Goal: Task Accomplishment & Management: Use online tool/utility

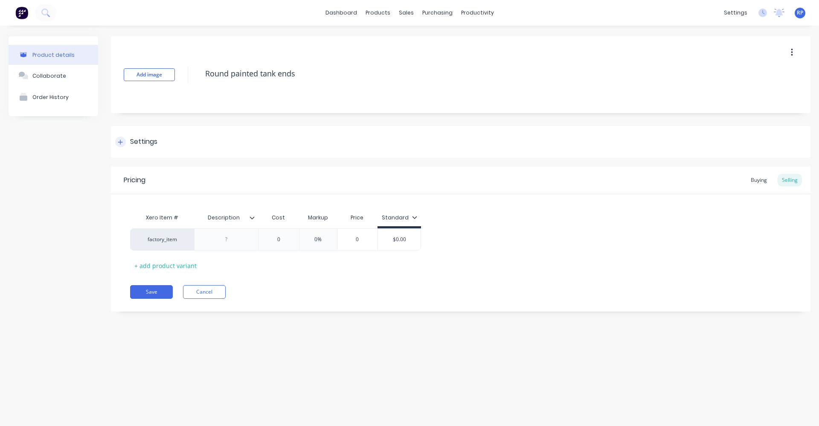
type textarea "x"
click at [117, 141] on div at bounding box center [120, 141] width 11 height 11
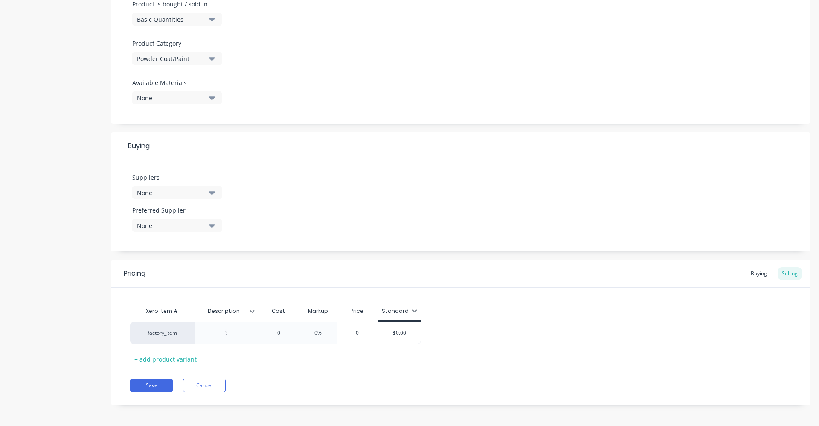
scroll to position [271, 0]
click at [290, 333] on input "0" at bounding box center [278, 330] width 43 height 8
type input "05"
type textarea "x"
type input "056"
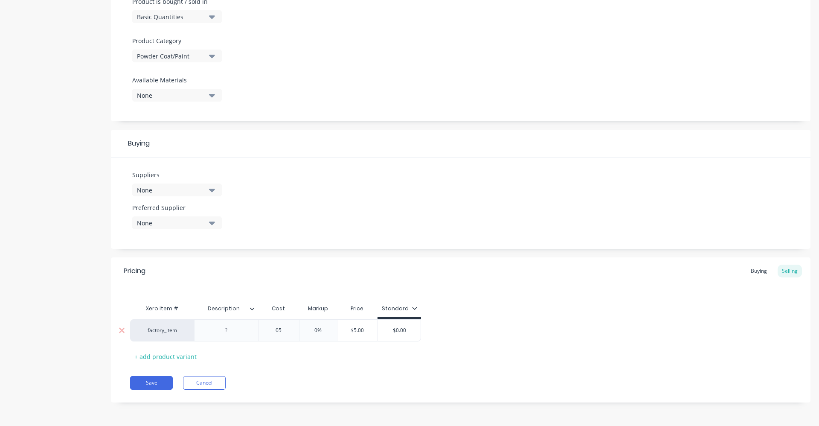
type textarea "x"
type input "0560"
type textarea "x"
click at [328, 334] on div "0%" at bounding box center [323, 329] width 43 height 21
type input "0560"
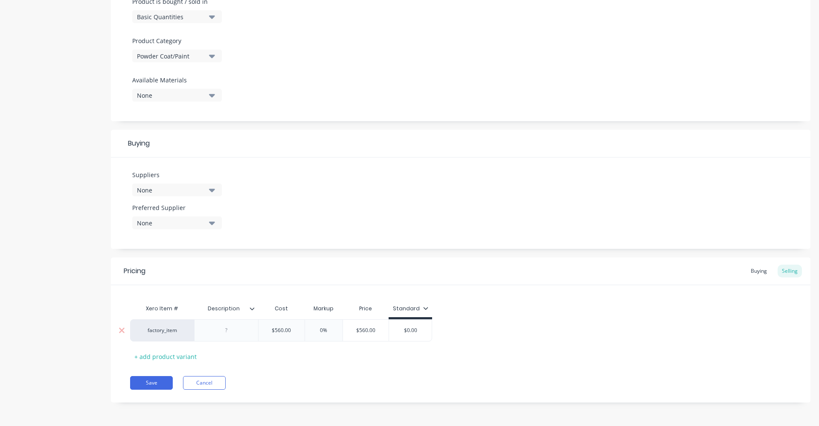
click at [325, 331] on input "0%" at bounding box center [323, 330] width 43 height 8
type input "0%2"
type textarea "x"
type input "0%20"
type textarea "x"
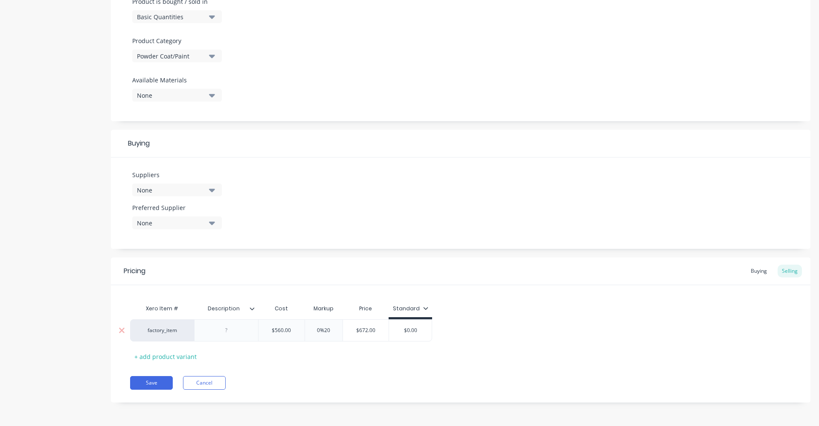
click at [362, 336] on div "$672.00" at bounding box center [366, 329] width 46 height 21
type input "0%20"
type input "$672.00"
click at [244, 333] on div at bounding box center [226, 330] width 43 height 11
click at [137, 354] on div "+ add product variant" at bounding box center [165, 356] width 71 height 13
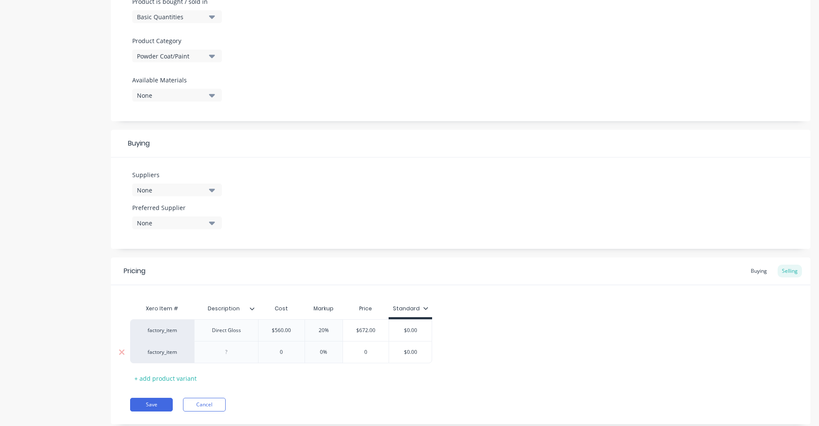
click at [237, 356] on div at bounding box center [226, 351] width 43 height 11
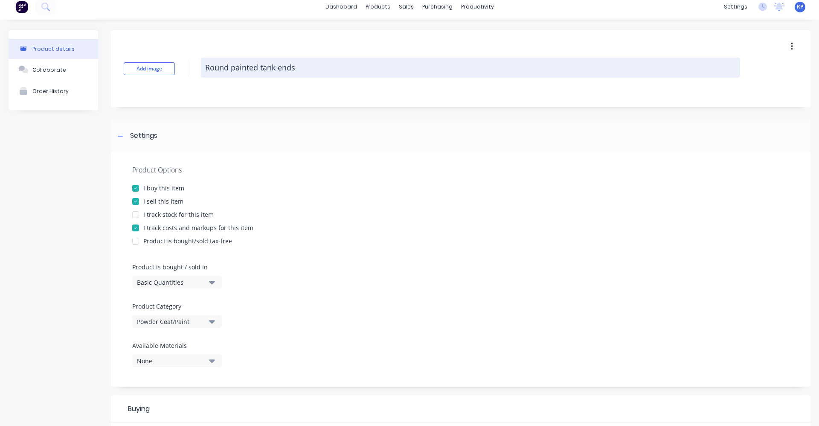
scroll to position [0, 0]
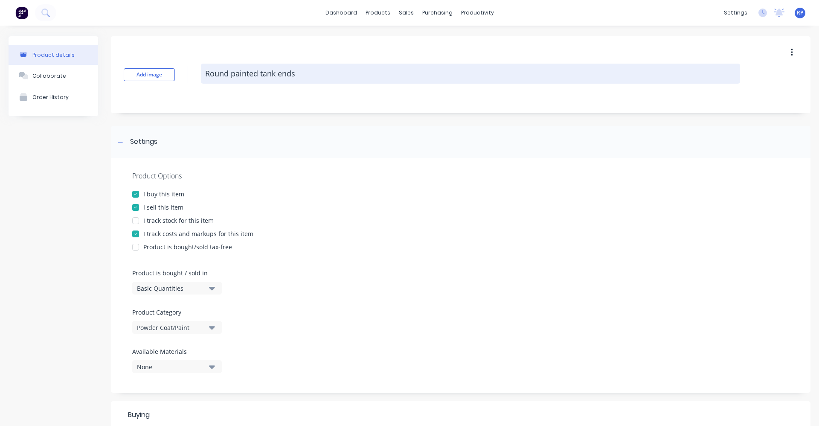
type textarea "x"
click at [232, 72] on textarea "Round painted tank ends" at bounding box center [470, 74] width 539 height 20
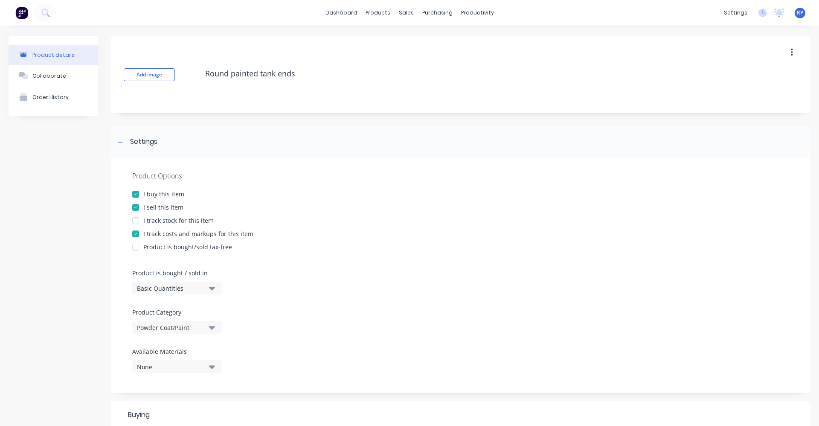
type textarea "Roundpainted tank ends"
type textarea "x"
type textarea "Rounpainted tank ends"
type textarea "x"
type textarea "Roupainted tank ends"
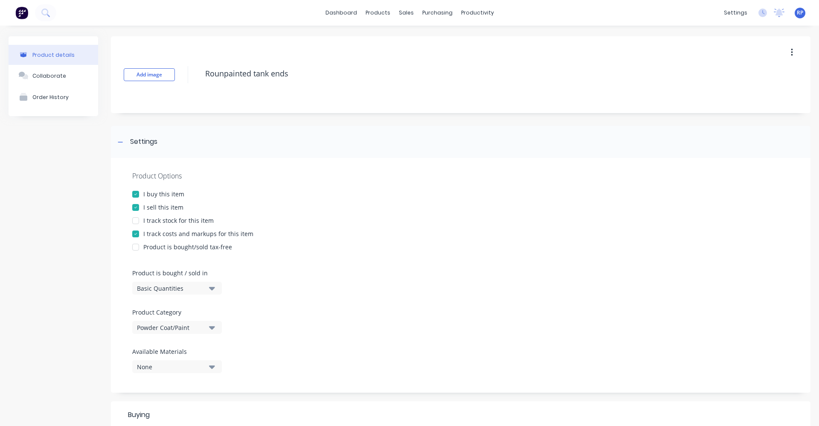
type textarea "x"
type textarea "Ropainted tank ends"
type textarea "x"
type textarea "Rpainted tank ends"
type textarea "x"
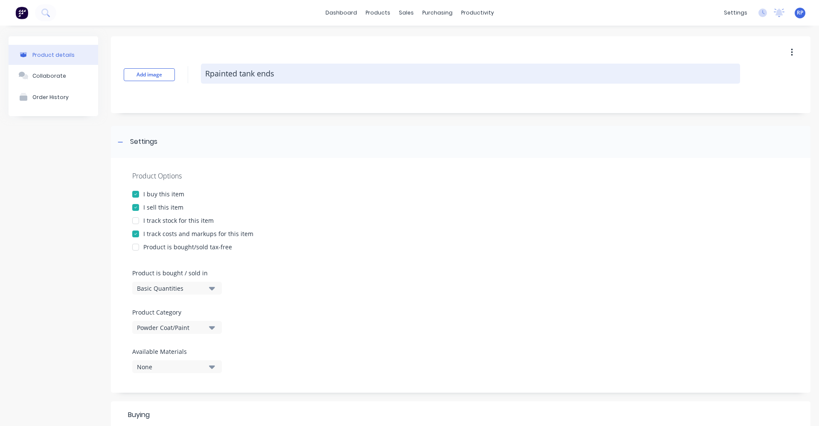
type textarea "painted tank ends"
type textarea "x"
click at [211, 73] on textarea "painted tank ends" at bounding box center [470, 74] width 539 height 20
type textarea "ainted tank ends"
type textarea "x"
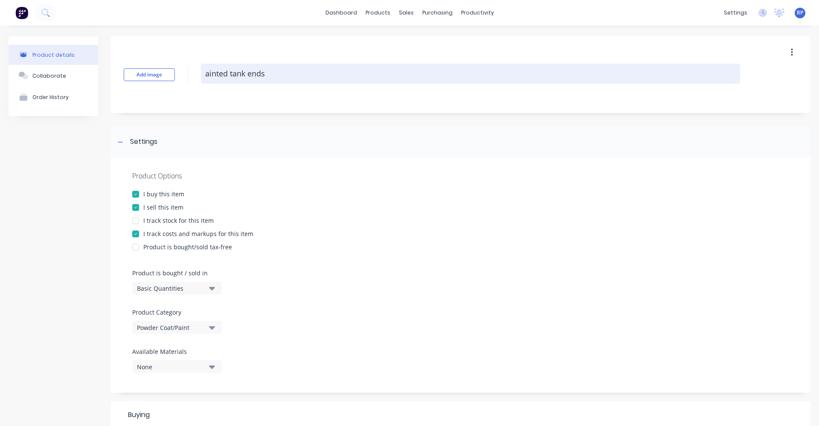
type textarea "Painted tank ends"
type textarea "x"
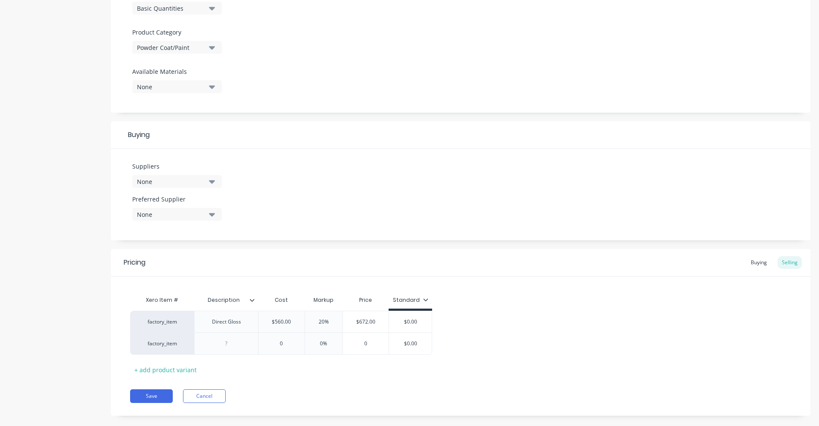
scroll to position [293, 0]
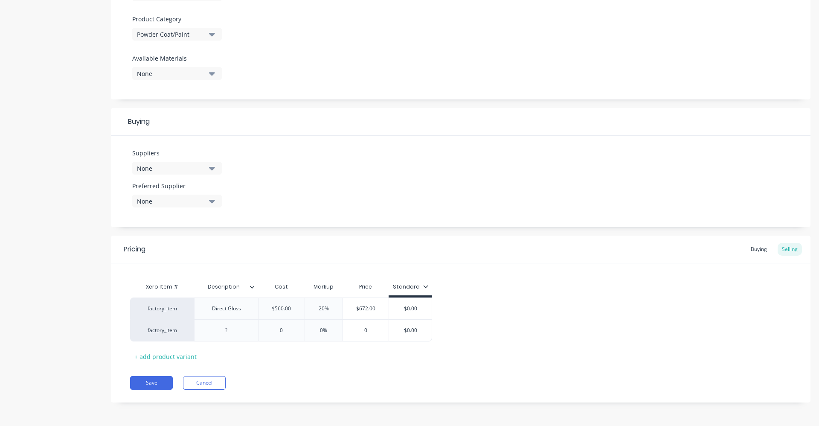
type textarea "Painted tank ends"
click at [235, 343] on div "Xero Item # Description Cost Markup Price Standard factory_item Direct Gloss $5…" at bounding box center [460, 320] width 661 height 85
click at [235, 334] on div at bounding box center [226, 330] width 43 height 11
click at [246, 313] on div "Direct Gloss" at bounding box center [226, 308] width 43 height 11
type textarea "x"
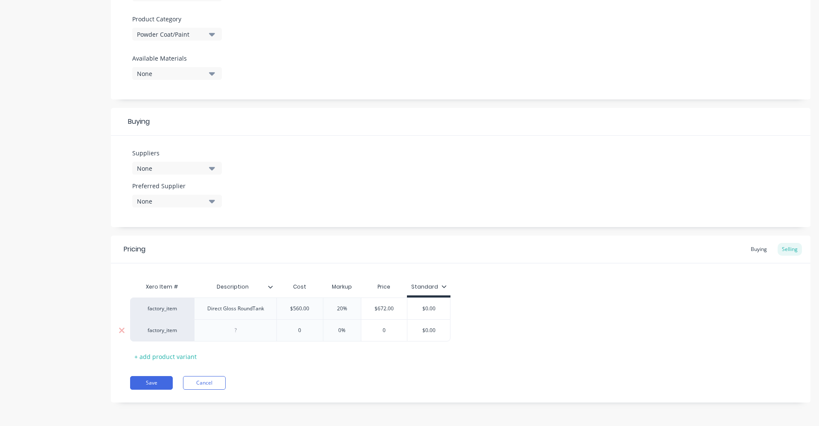
click at [235, 335] on div at bounding box center [235, 330] width 43 height 11
click at [244, 333] on div at bounding box center [235, 330] width 43 height 11
click at [220, 333] on div "Metallic Colour" at bounding box center [235, 330] width 49 height 11
drag, startPoint x: 252, startPoint y: 333, endPoint x: 270, endPoint y: 338, distance: 18.8
type textarea "x"
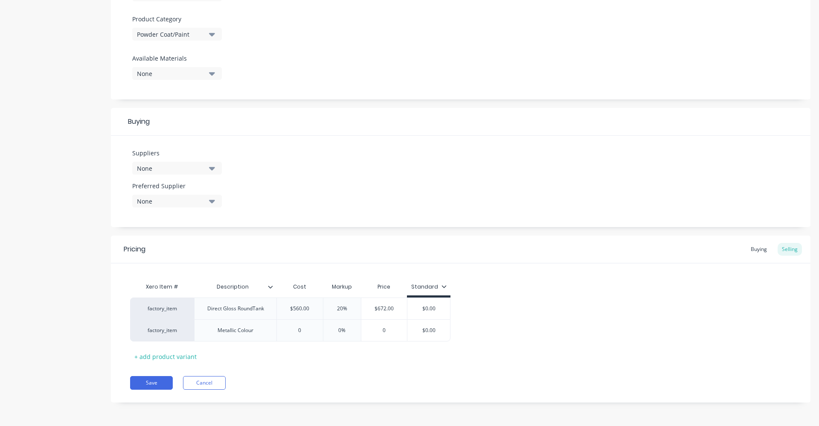
click at [255, 357] on div "Xero Item # Description Cost Markup Price Standard factory_item Direct Gloss Ro…" at bounding box center [460, 320] width 661 height 85
click at [315, 334] on div "0" at bounding box center [300, 329] width 46 height 21
type input "0"
click at [309, 332] on input "0" at bounding box center [300, 330] width 46 height 8
type textarea "x"
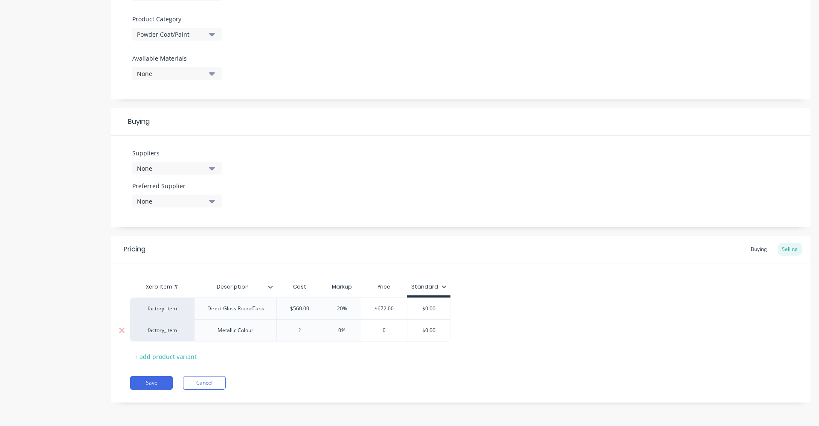
type input "6"
type textarea "x"
type input "60"
type textarea "x"
type input "600"
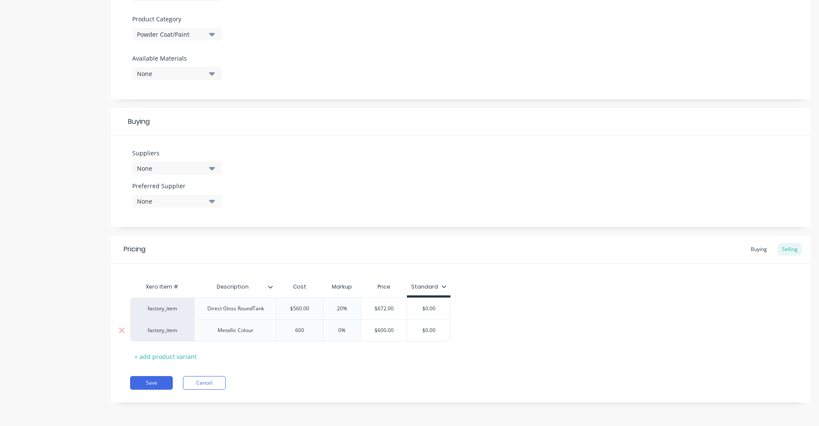
click at [339, 328] on input "0%" at bounding box center [342, 330] width 43 height 8
click at [341, 330] on input "0%" at bounding box center [342, 330] width 43 height 8
type input "%"
type textarea "x"
type input "2%"
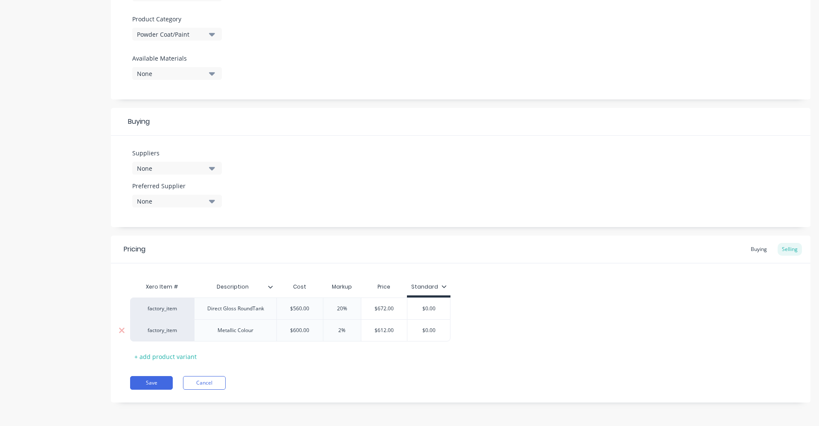
type textarea "x"
type input "20%"
click at [356, 350] on div "Xero Item # Description Cost Markup Price Standard factory_item Direct Gloss Ro…" at bounding box center [460, 320] width 661 height 85
click at [436, 310] on input "$0.00" at bounding box center [428, 308] width 43 height 8
type input "$0.0"
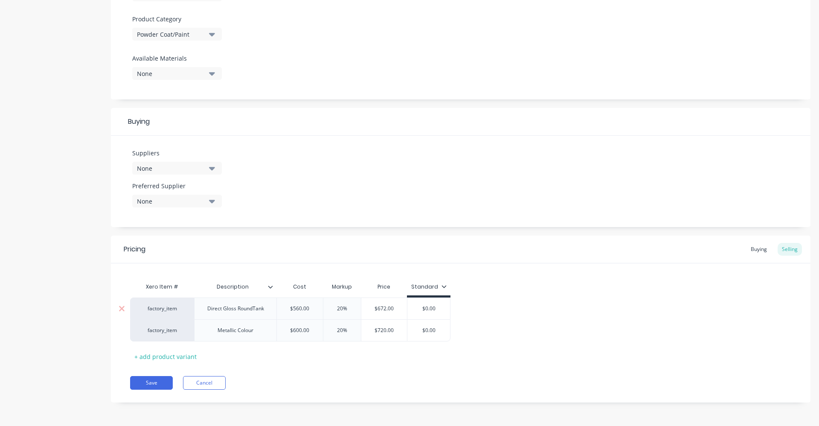
type textarea "x"
type input "$0."
type textarea "x"
type input "$0"
type textarea "x"
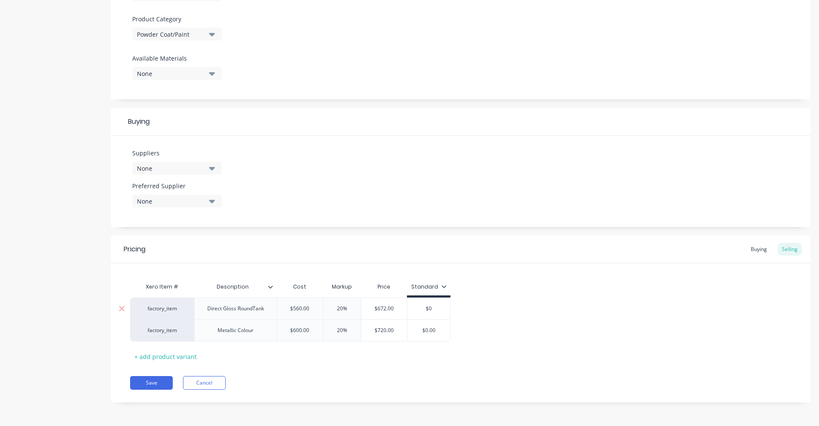
type input "$"
type textarea "x"
type input "6"
type textarea "x"
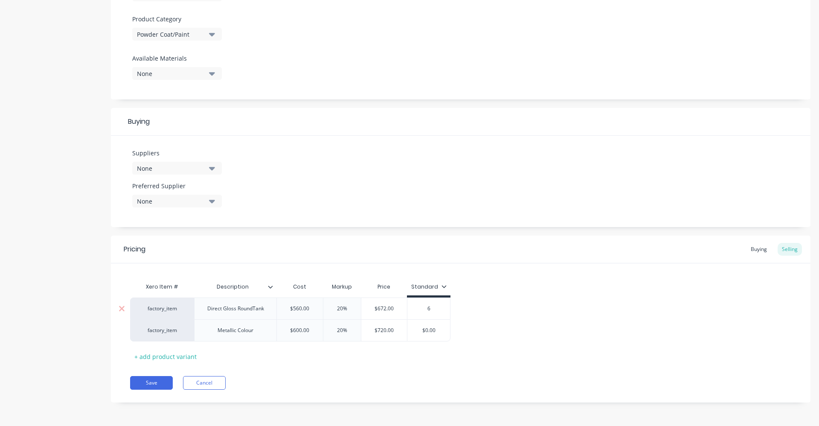
type input "67"
type textarea "x"
type input "675"
type textarea "x"
type input "675"
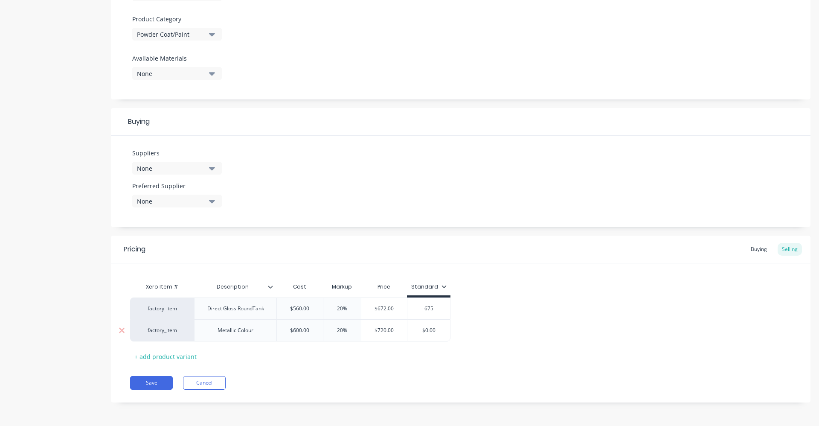
type input "$0.00"
click at [441, 331] on input "$0.00" at bounding box center [428, 330] width 43 height 8
type textarea "x"
type input "$0.0"
type textarea "x"
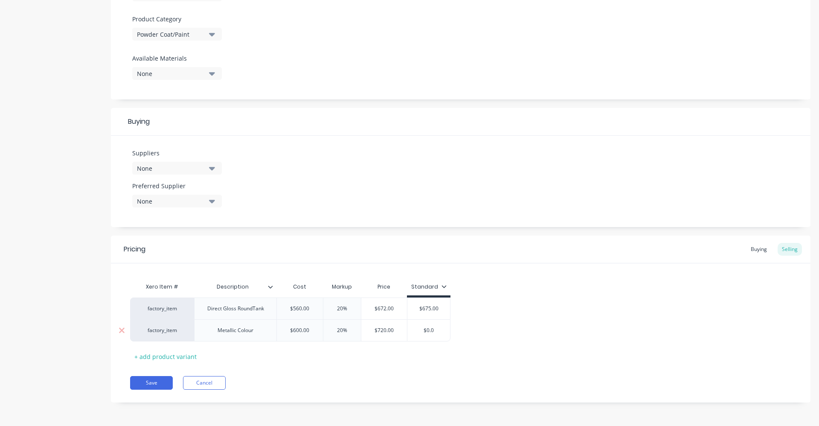
type input "$0."
type textarea "x"
type input "$0"
type textarea "x"
type input "$"
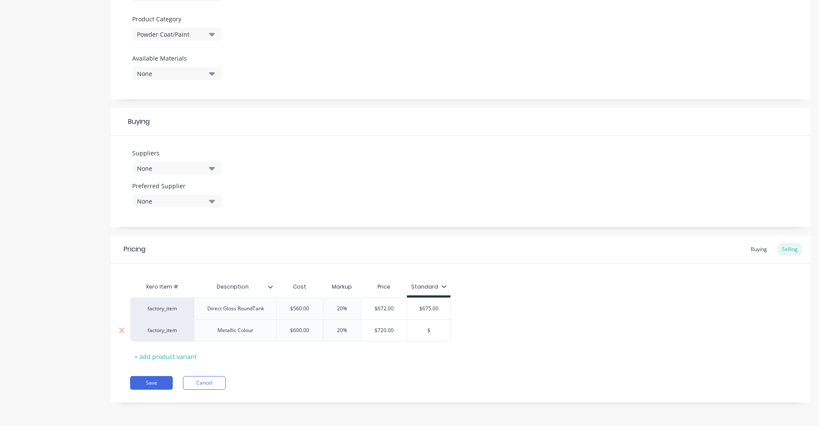
type textarea "x"
type input "7"
type textarea "x"
type input "72"
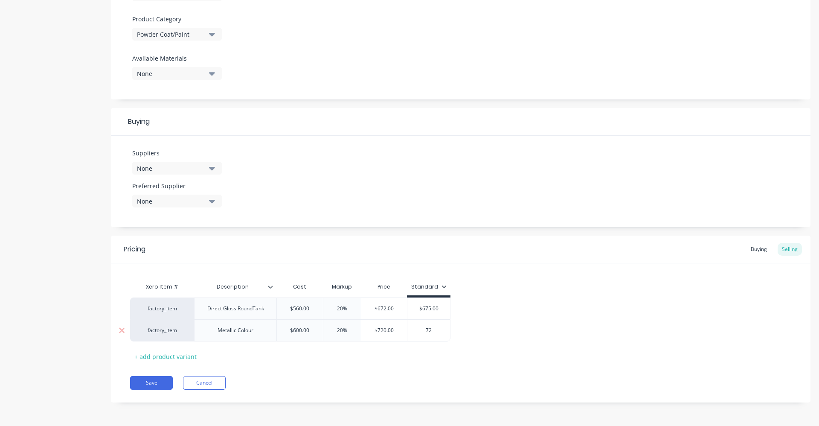
type textarea "x"
type input "720"
drag, startPoint x: 449, startPoint y: 345, endPoint x: 457, endPoint y: 349, distance: 8.4
click at [450, 349] on div "Xero Item # Description Cost Markup Price Standard factory_item Direct Gloss Ro…" at bounding box center [460, 320] width 661 height 85
click at [155, 383] on button "Save" at bounding box center [151, 383] width 43 height 14
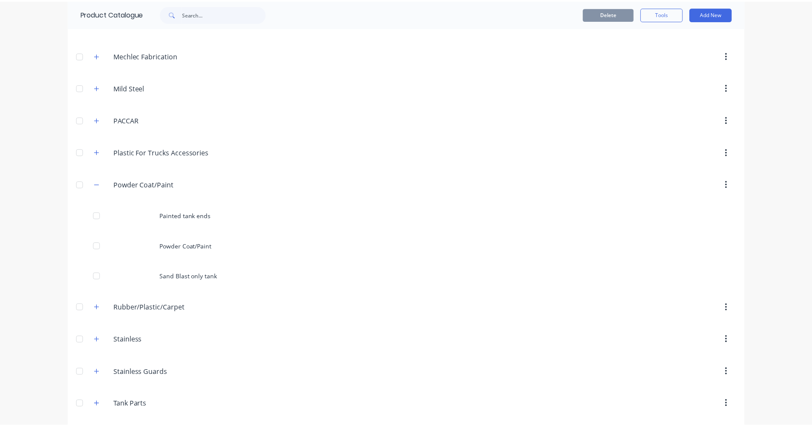
scroll to position [504, 0]
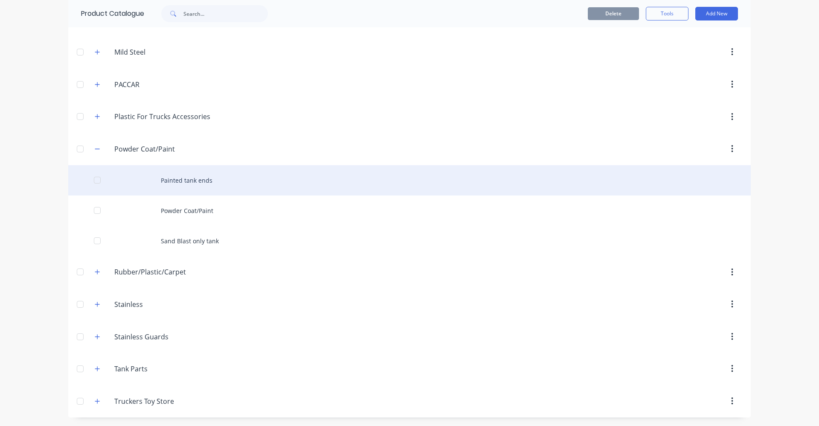
click at [168, 183] on div "Painted tank ends" at bounding box center [409, 180] width 682 height 30
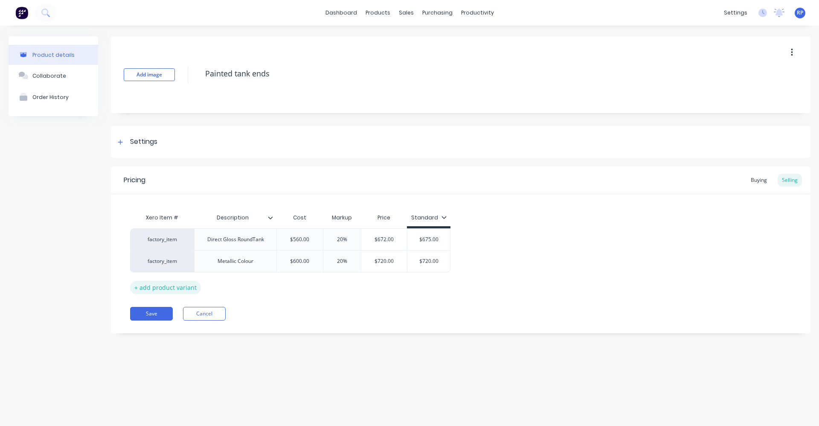
click at [178, 287] on div "+ add product variant" at bounding box center [165, 287] width 71 height 13
type textarea "x"
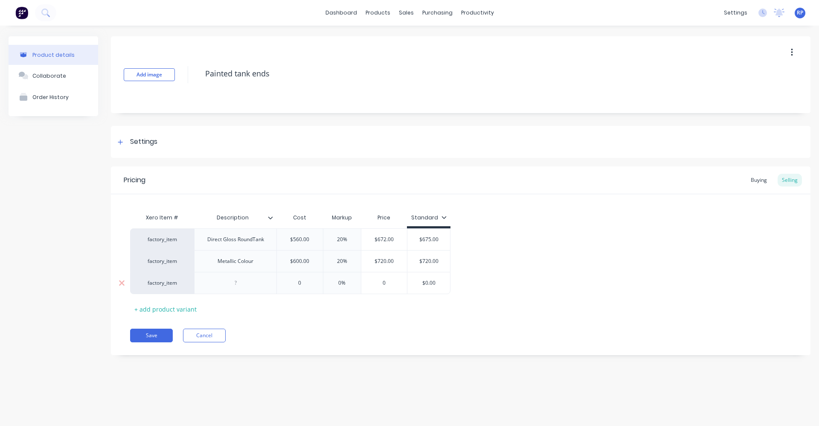
click at [244, 286] on div at bounding box center [235, 282] width 43 height 11
type textarea "x"
type input "0"
click at [303, 284] on input "0" at bounding box center [300, 283] width 46 height 8
drag, startPoint x: 222, startPoint y: 241, endPoint x: 223, endPoint y: 245, distance: 4.3
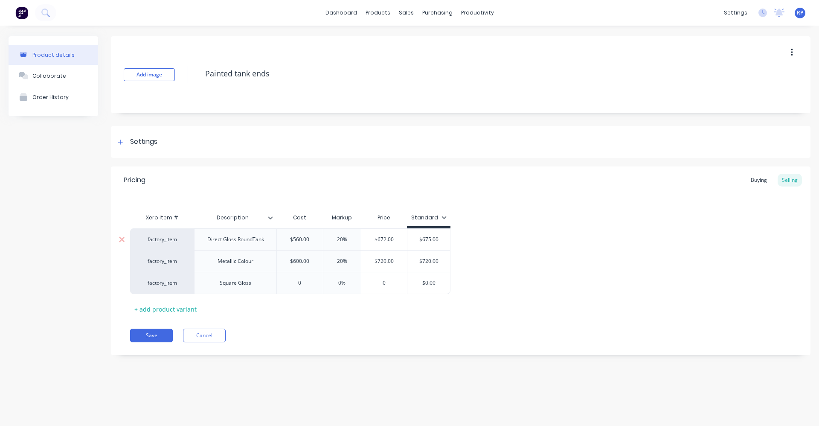
click at [223, 243] on div "Direct Gloss RoundTank" at bounding box center [235, 239] width 70 height 11
click at [265, 261] on div "Metallic Colour" at bounding box center [235, 261] width 82 height 22
type textarea "x"
click at [252, 264] on div "Metallic Colour" at bounding box center [235, 260] width 49 height 11
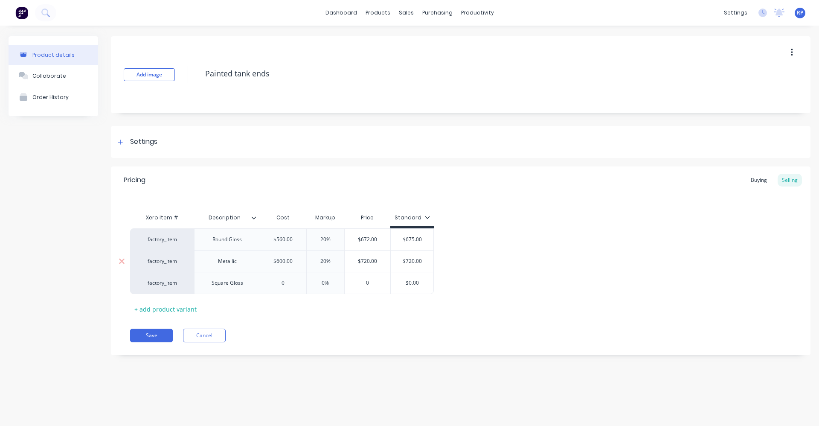
drag, startPoint x: 211, startPoint y: 260, endPoint x: 217, endPoint y: 266, distance: 8.7
click at [215, 264] on div "Metallic" at bounding box center [227, 260] width 43 height 11
click at [254, 287] on div "Square Gloss" at bounding box center [227, 283] width 66 height 22
click at [169, 309] on div "+ add product variant" at bounding box center [165, 308] width 71 height 13
type textarea "x"
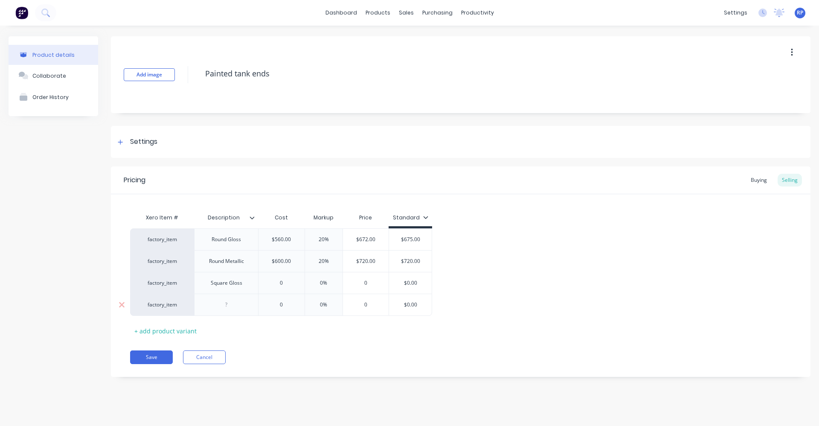
click at [238, 304] on div at bounding box center [226, 304] width 43 height 11
click at [290, 290] on div "0 0" at bounding box center [281, 282] width 46 height 21
type textarea "x"
type input "6"
type textarea "x"
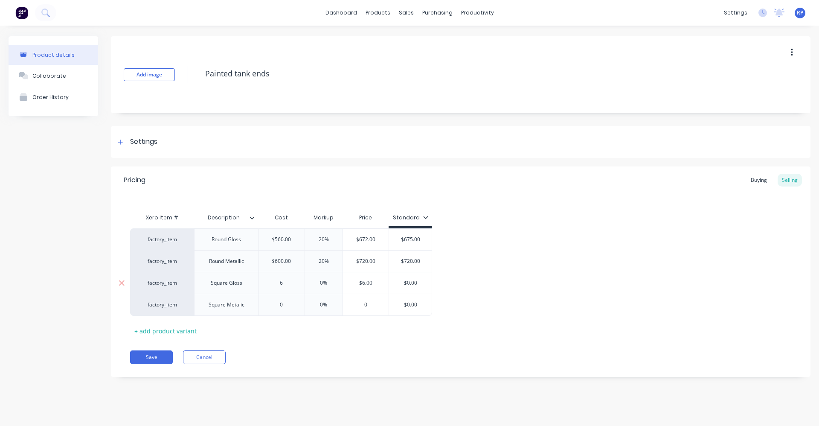
type input "62"
type textarea "x"
click at [288, 310] on div "0" at bounding box center [281, 304] width 46 height 21
type input "620"
type input "06"
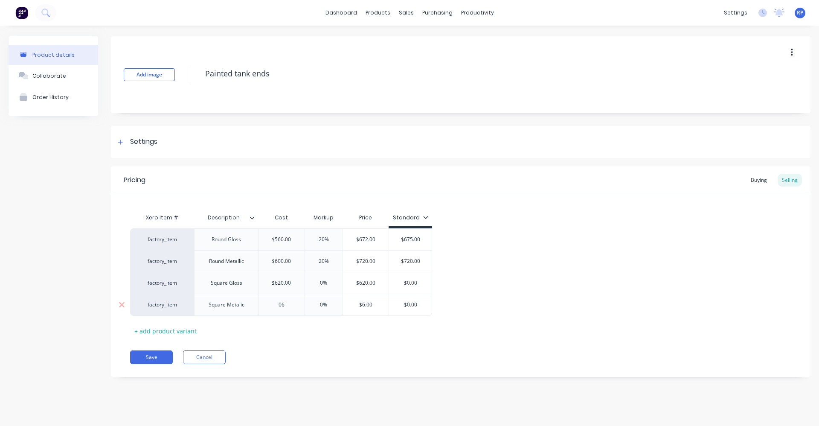
type textarea "x"
type input "068"
type textarea "x"
type input "0680"
click at [116, 233] on div at bounding box center [121, 239] width 21 height 21
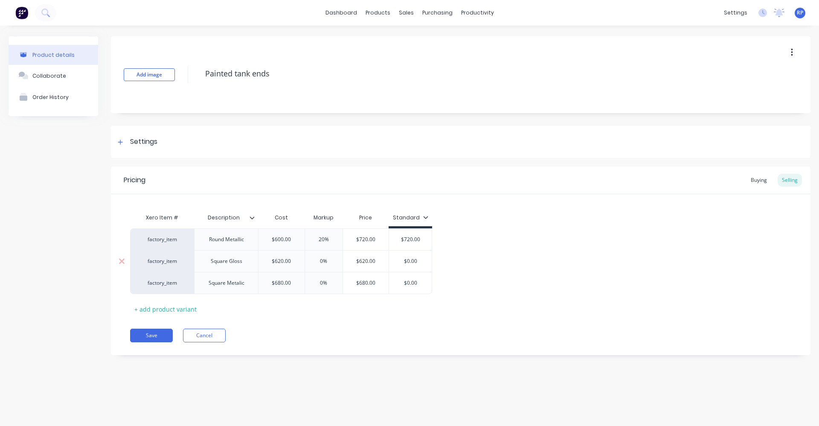
type textarea "x"
type input "$62.00"
click at [178, 309] on div "+ add product variant" at bounding box center [165, 308] width 71 height 13
type textarea "x"
click at [235, 308] on div at bounding box center [226, 304] width 43 height 11
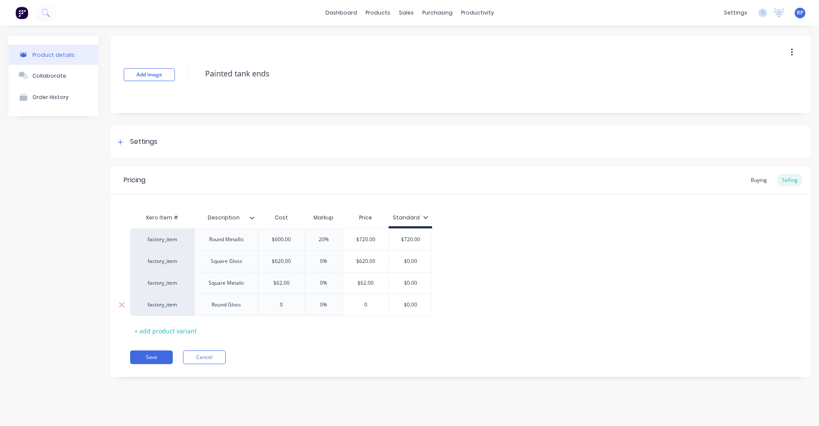
type textarea "x"
type input "0"
click at [289, 306] on input "0" at bounding box center [281, 305] width 46 height 8
type textarea "x"
type input "6"
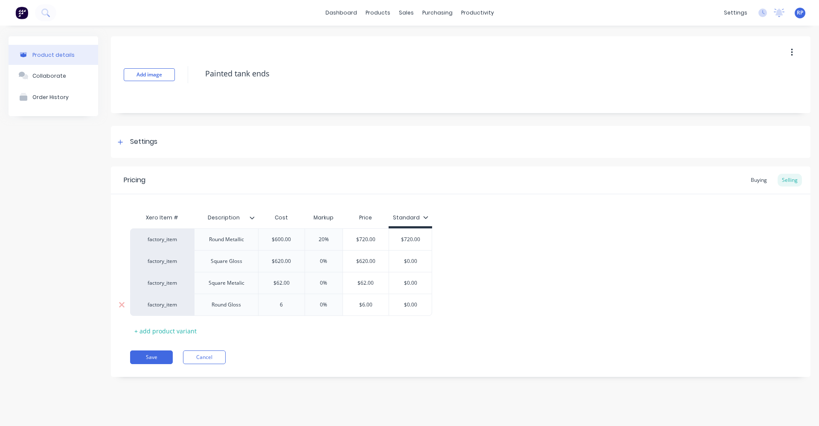
type textarea "x"
type input "5"
type textarea "x"
type input "56"
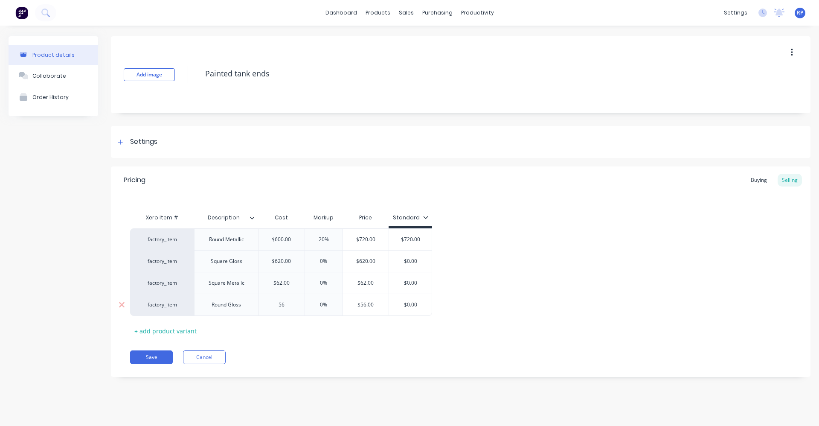
type textarea "x"
click at [325, 300] on div "0%" at bounding box center [323, 304] width 43 height 21
type input "560"
type input "0%"
type textarea "x"
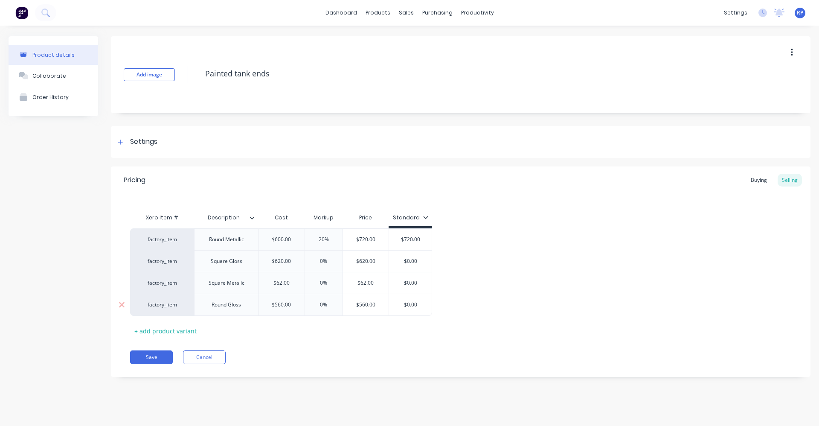
type input "0%2"
type textarea "x"
type input "0%20"
drag, startPoint x: 342, startPoint y: 332, endPoint x: 377, endPoint y: 327, distance: 34.9
click at [351, 331] on div "Xero Item # Description Cost Markup Price Standard factory_item Round Metallic …" at bounding box center [460, 273] width 661 height 128
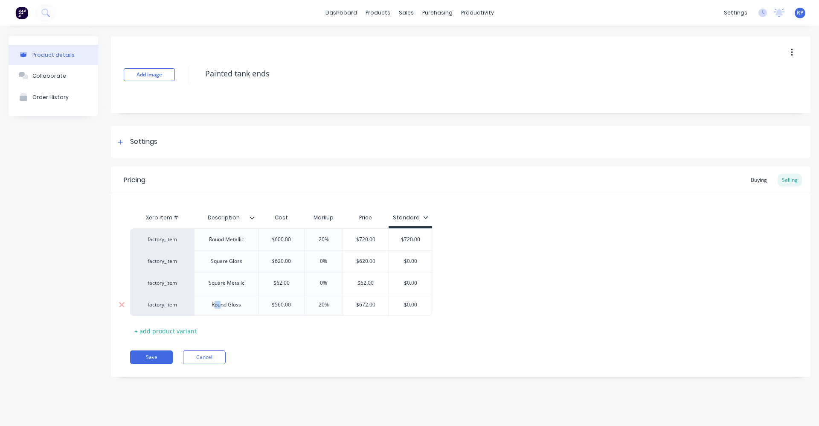
drag, startPoint x: 215, startPoint y: 308, endPoint x: 222, endPoint y: 313, distance: 8.8
click at [222, 313] on div "Round Gloss" at bounding box center [226, 304] width 64 height 22
drag, startPoint x: 165, startPoint y: 307, endPoint x: 157, endPoint y: 239, distance: 68.7
click at [157, 239] on div "factory_item Round Metallic $600.00 20% $720.00 $720.00 factory_item Square Glo…" at bounding box center [460, 271] width 661 height 87
type textarea "x"
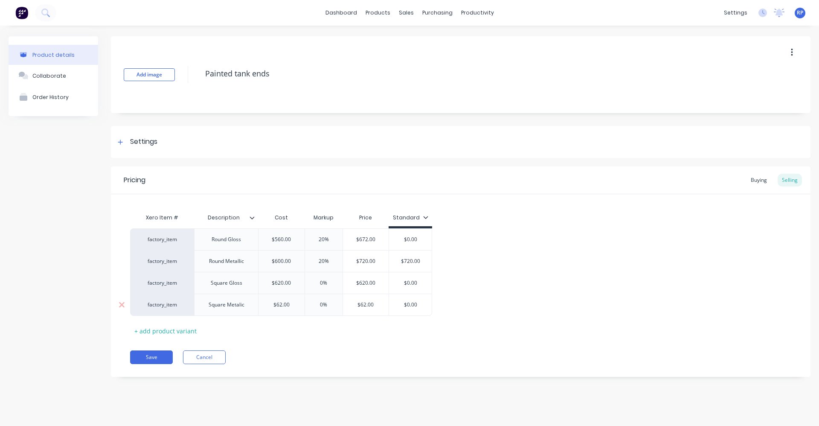
type input "$62.00"
click at [283, 304] on input "$62.00" at bounding box center [281, 305] width 46 height 8
type textarea "x"
type input "$6200"
type textarea "x"
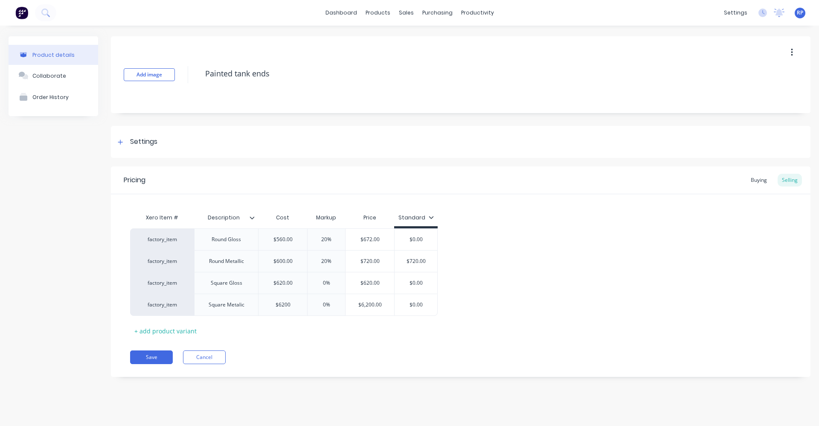
type input "$62000"
type textarea "x"
click at [298, 330] on div "Xero Item # Description Cost Markup Price Standard factory_item Round Gloss $56…" at bounding box center [460, 273] width 661 height 128
click at [281, 302] on input "$6,200.00" at bounding box center [282, 305] width 49 height 8
click at [289, 303] on input "$6,200.00" at bounding box center [282, 305] width 49 height 8
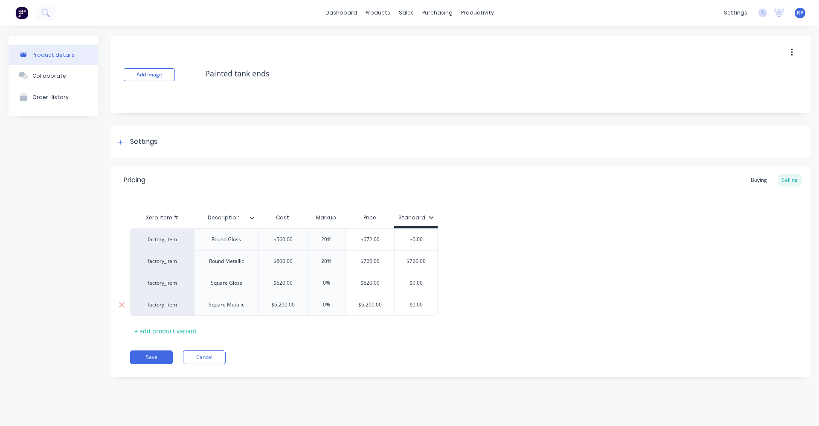
click at [294, 304] on input "$6,200.00" at bounding box center [282, 305] width 49 height 8
type input "$6,200"
type textarea "x"
type input "$6,20"
click at [303, 320] on div "Xero Item # Description Cost Markup Price Standard factory_item Round Gloss $56…" at bounding box center [460, 273] width 661 height 128
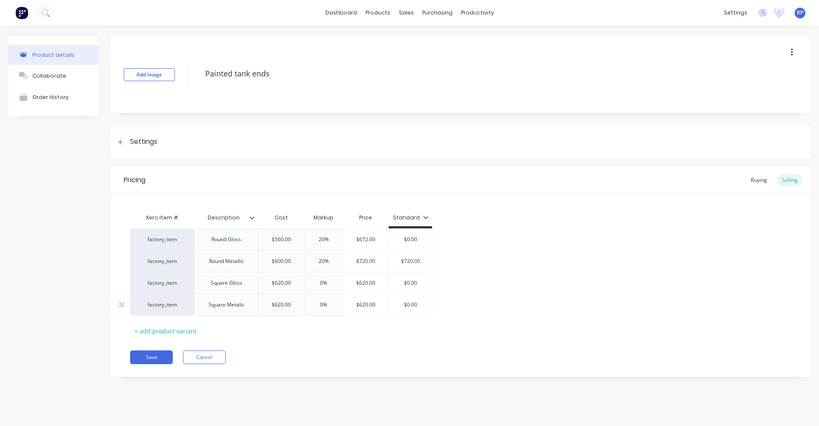
type input "0%"
click at [325, 304] on input "0%" at bounding box center [323, 305] width 43 height 8
type textarea "x"
type input "02%"
type textarea "x"
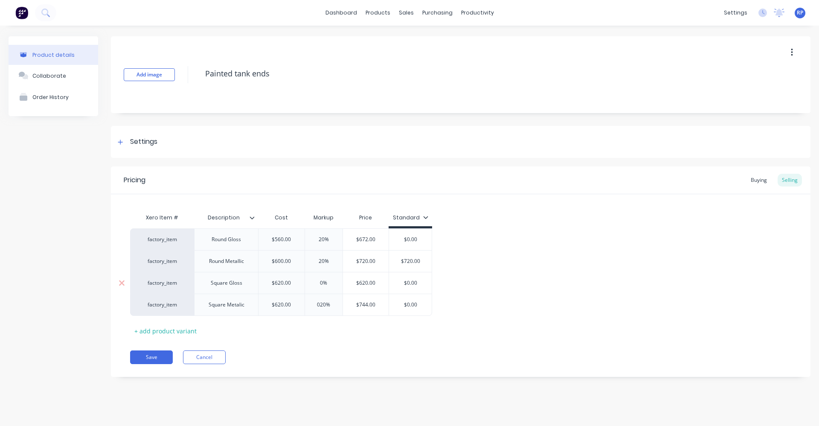
type input "020%"
type input "0%"
drag, startPoint x: 324, startPoint y: 285, endPoint x: 328, endPoint y: 306, distance: 21.8
click at [325, 291] on div "0% 0%" at bounding box center [323, 282] width 43 height 21
type textarea "x"
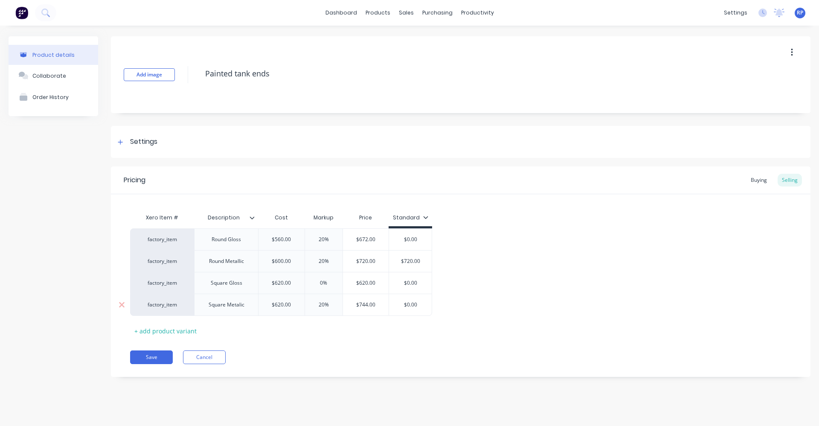
type input "2%"
type textarea "x"
type input "20%"
click at [331, 327] on div "Xero Item # Description Cost Markup Price Standard factory_item Round Gloss $56…" at bounding box center [460, 273] width 661 height 128
type input "$0.00"
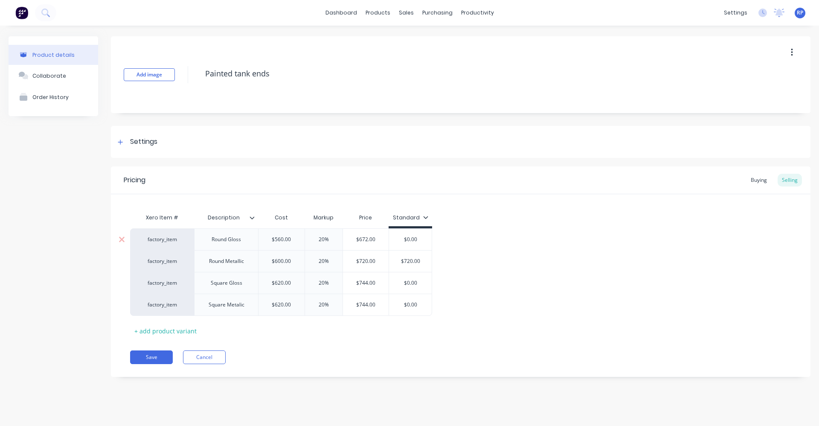
click at [411, 238] on input "$0.00" at bounding box center [410, 239] width 43 height 8
drag, startPoint x: 419, startPoint y: 243, endPoint x: 418, endPoint y: 238, distance: 5.1
click at [418, 239] on div "factory_item Round Gloss $560.00 20% $672.00 $0.00 $0.00 factory_item Round Met…" at bounding box center [460, 271] width 661 height 87
click at [418, 238] on div "factory_item Round Gloss $560.00 20% $672.00 $0.00 $0.00 factory_item Round Met…" at bounding box center [460, 271] width 661 height 87
click at [417, 241] on input "$0.00" at bounding box center [410, 239] width 43 height 8
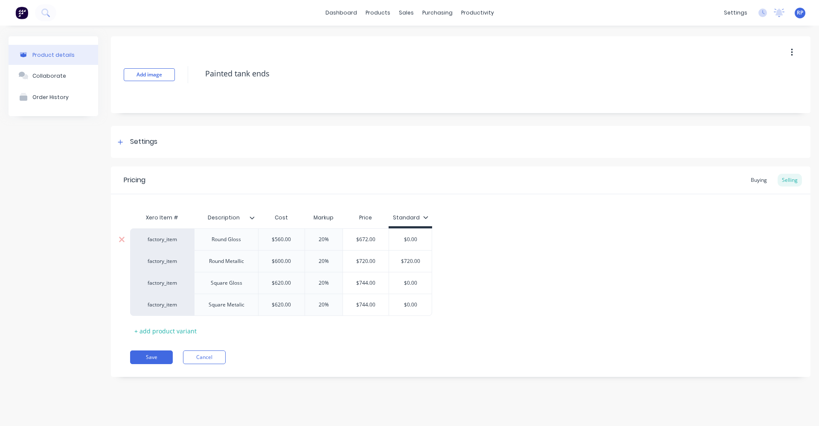
type textarea "x"
type input "$0.006"
type textarea "x"
type input "$0.0067"
type textarea "x"
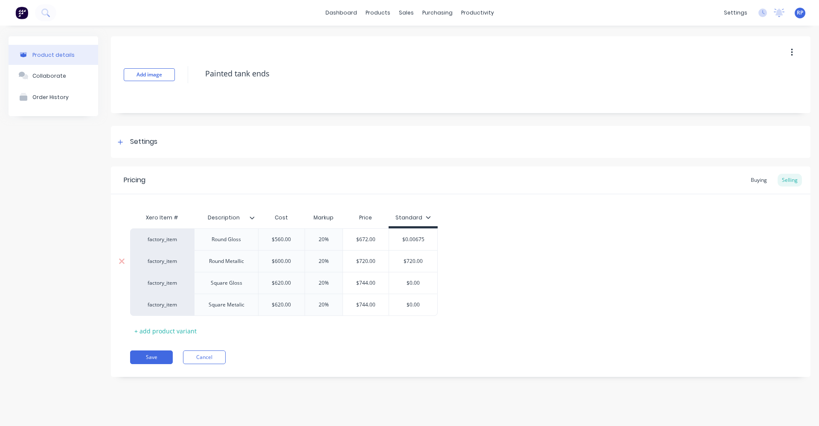
type input "$0.00675"
type input "$720.00"
click at [425, 261] on input "$720.00" at bounding box center [413, 261] width 48 height 8
type input "$0.0068"
click at [420, 241] on input "$0.0068" at bounding box center [413, 239] width 48 height 8
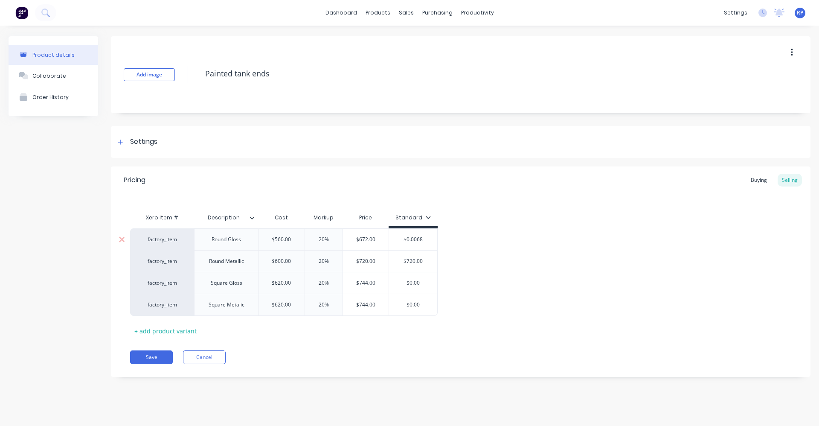
click at [420, 241] on input "$0.0068" at bounding box center [413, 239] width 48 height 8
type textarea "x"
type input "$6"
type textarea "x"
type input "$67"
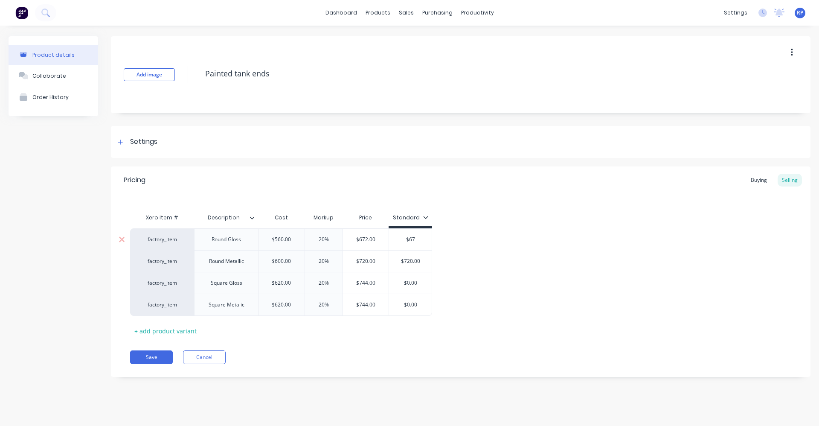
type textarea "x"
type input "$675"
click at [420, 259] on input "$720.00" at bounding box center [410, 261] width 43 height 8
type input "$0.00"
click at [415, 283] on input "$0.00" at bounding box center [410, 283] width 43 height 8
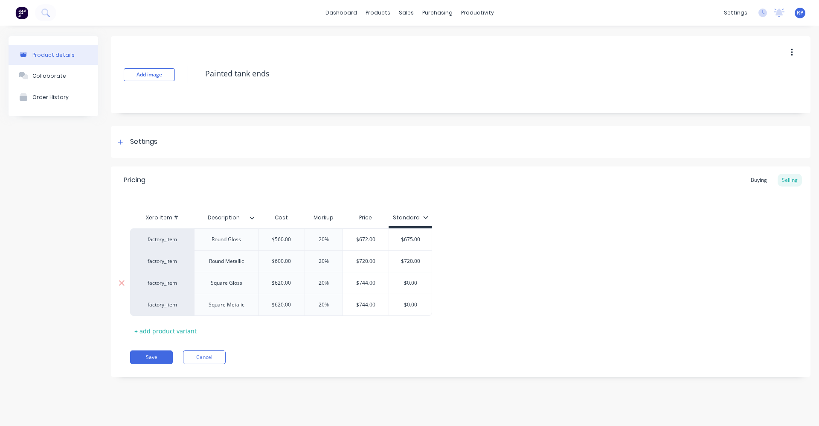
click at [415, 283] on input "$0.00" at bounding box center [410, 283] width 43 height 8
type textarea "x"
type input "$7"
type textarea "x"
type input "$74"
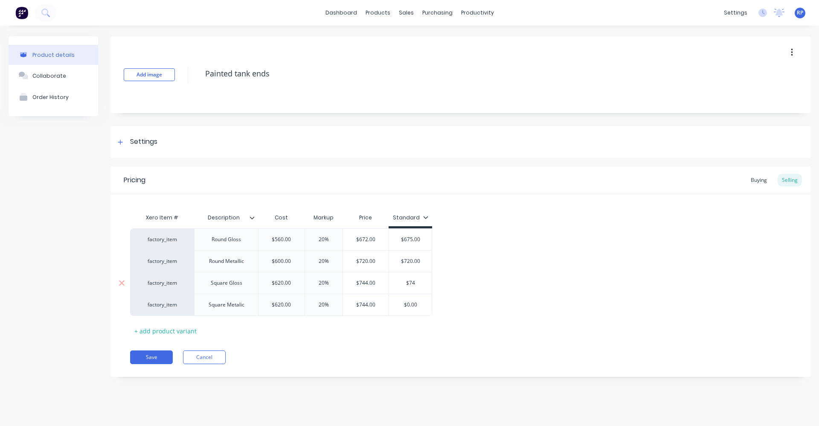
type textarea "x"
type input "$740"
type textarea "x"
type input "$74"
type textarea "x"
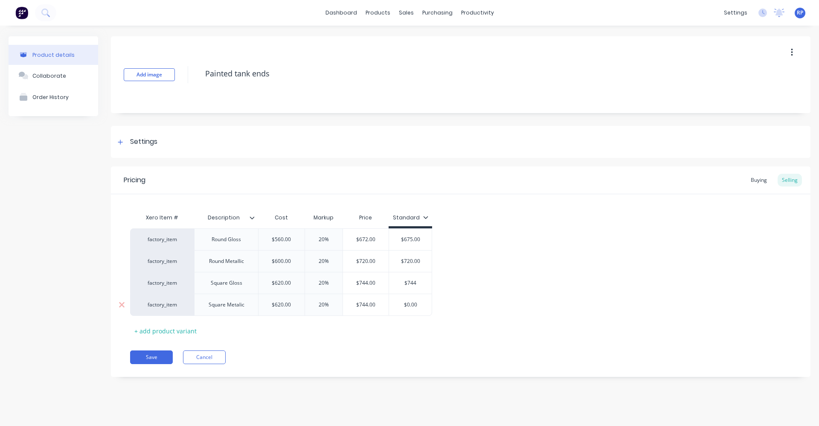
type input "$744"
type input "$0.00"
click at [417, 304] on input "$0.00" at bounding box center [410, 305] width 43 height 8
type input "$620.00"
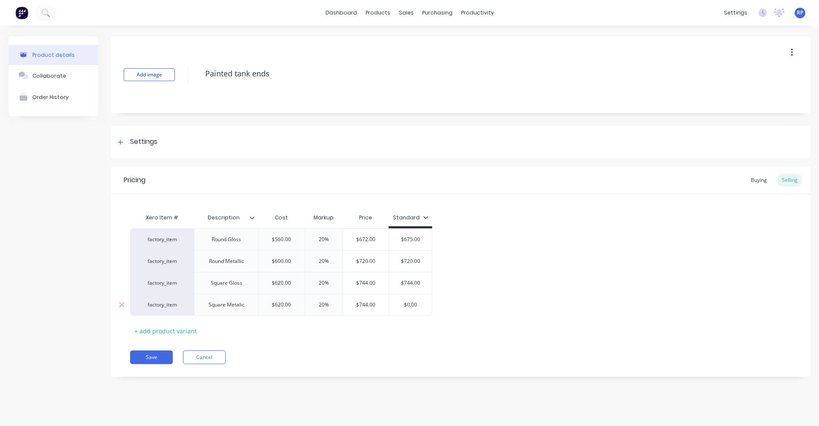
click at [283, 305] on input "$620.00" at bounding box center [281, 305] width 46 height 8
type textarea "x"
type input "$6"
type textarea "x"
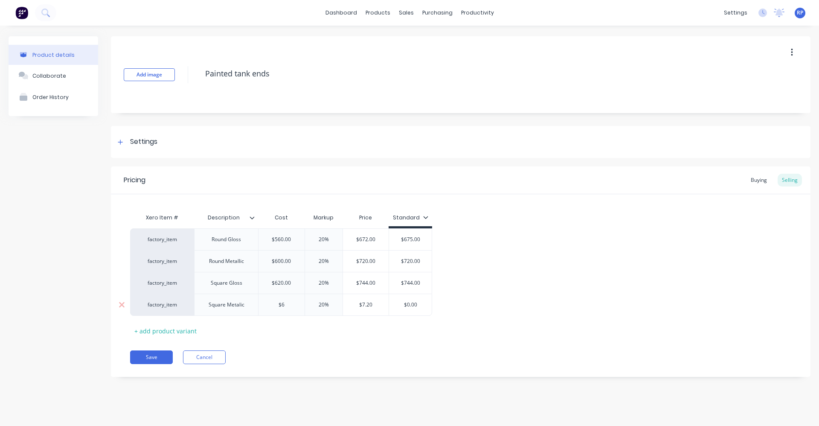
type input "$68"
type textarea "x"
type input "$680"
click at [412, 306] on input "$0.00" at bounding box center [410, 305] width 43 height 8
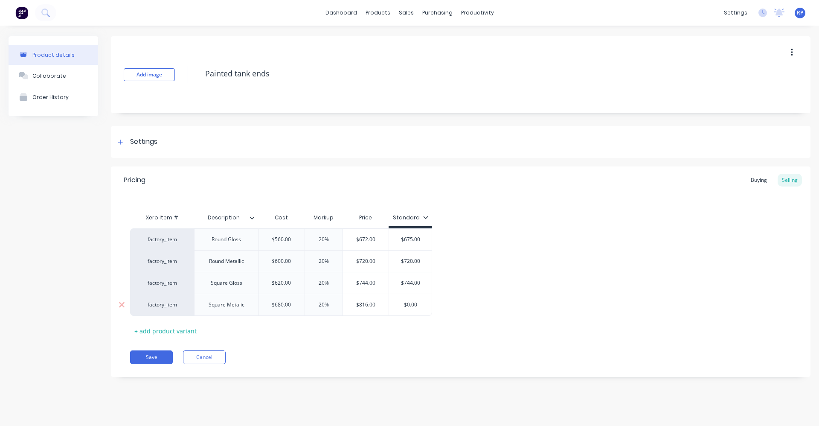
type textarea "x"
type input "$8"
type textarea "x"
type input "$82"
type textarea "x"
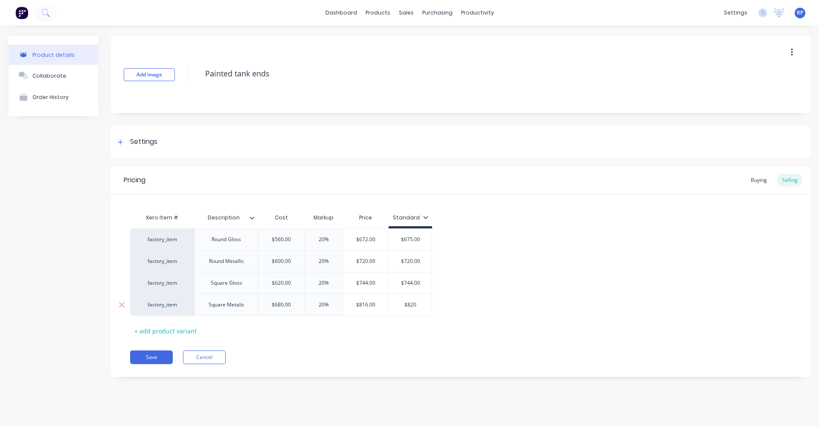
click at [251, 307] on div "Square Metalic" at bounding box center [226, 304] width 64 height 22
type input "$820"
click at [352, 327] on div "Xero Item # Description Cost Markup Price Standard factory_item Round Gloss $56…" at bounding box center [460, 273] width 661 height 128
click at [249, 290] on div "Square Gloss" at bounding box center [226, 283] width 64 height 22
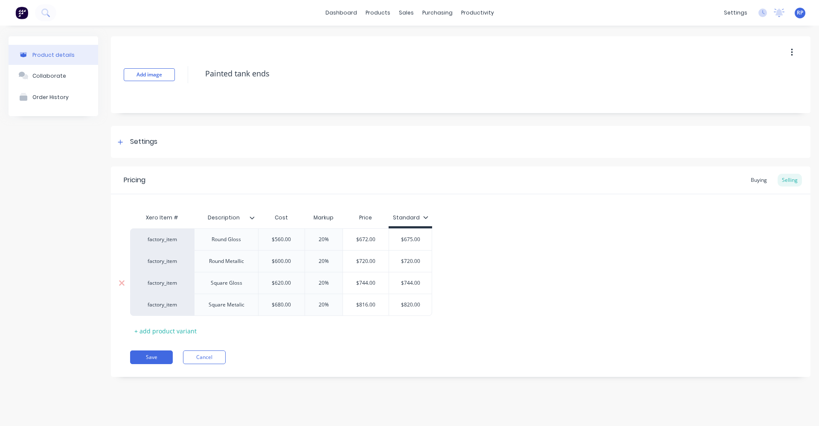
click at [248, 287] on div "Square Gloss" at bounding box center [226, 282] width 45 height 11
click at [251, 315] on div "Square Metalic" at bounding box center [226, 309] width 64 height 22
click at [251, 312] on div "Square Metalic" at bounding box center [226, 309] width 64 height 22
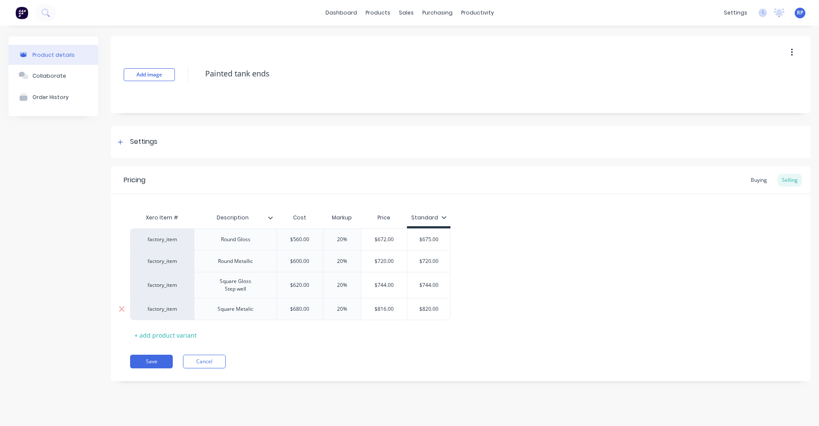
click at [262, 308] on div "Square Metalic" at bounding box center [235, 309] width 82 height 22
click at [265, 317] on div "Square Metalic Step well" at bounding box center [235, 311] width 82 height 26
type textarea "x"
type input "$680.00"
click at [308, 314] on input "$680.00" at bounding box center [300, 311] width 46 height 8
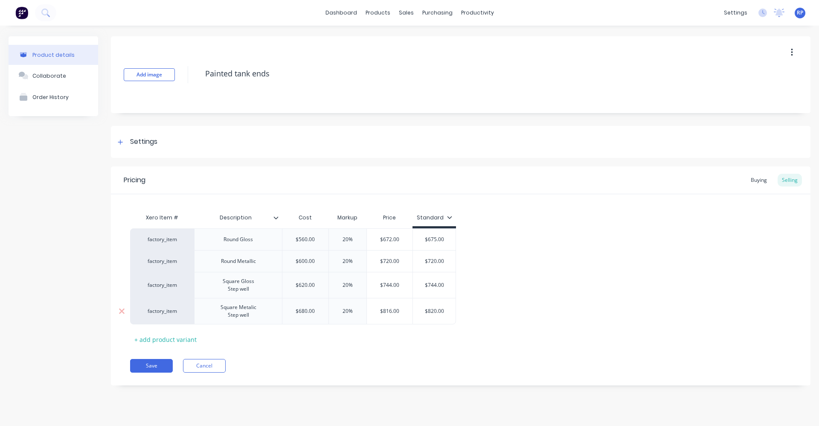
click at [261, 317] on div "Square Metalic Step well" at bounding box center [238, 310] width 49 height 19
click at [258, 292] on div "Square Gloss Step well" at bounding box center [243, 284] width 45 height 19
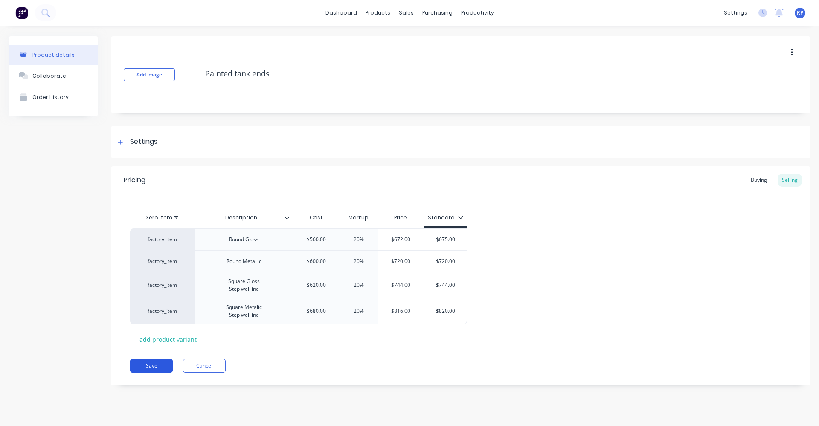
click at [159, 362] on button "Save" at bounding box center [151, 366] width 43 height 14
type textarea "x"
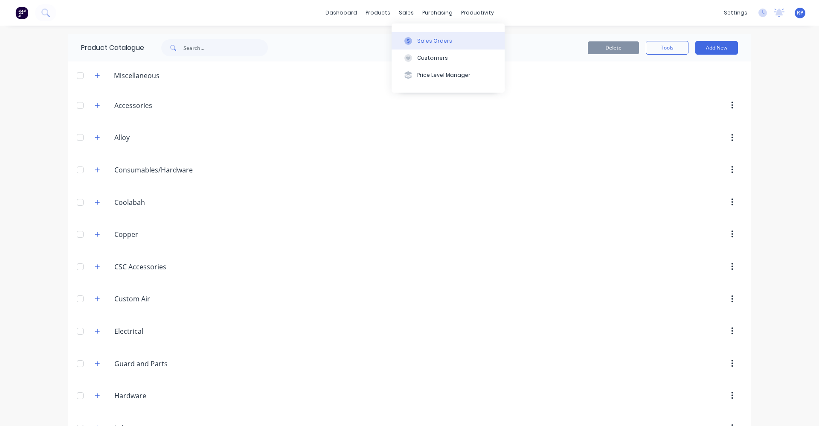
click at [420, 38] on div "Sales Orders" at bounding box center [434, 41] width 35 height 8
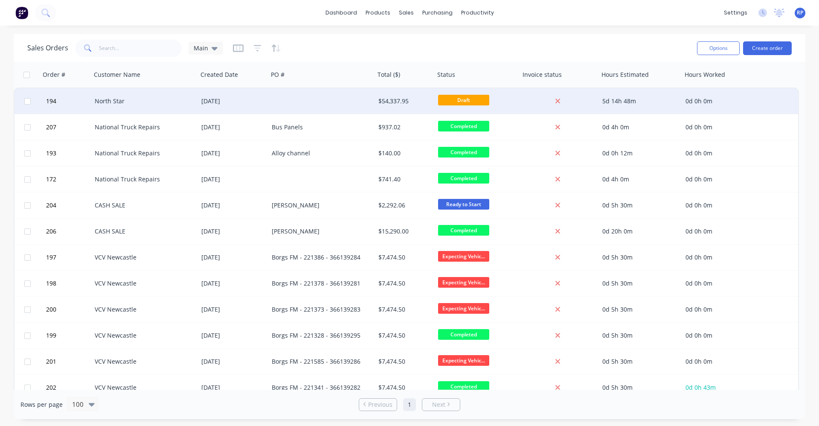
click at [293, 101] on div at bounding box center [321, 101] width 107 height 26
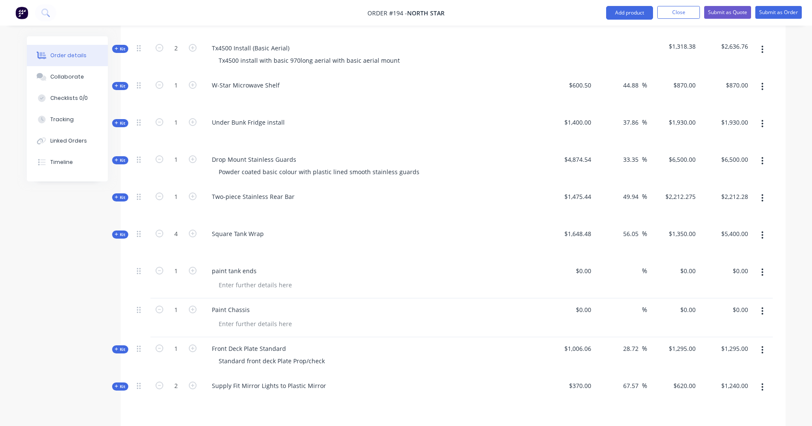
scroll to position [298, 0]
click at [764, 268] on icon "button" at bounding box center [763, 272] width 2 height 9
click at [722, 340] on div "Delete" at bounding box center [733, 346] width 66 height 12
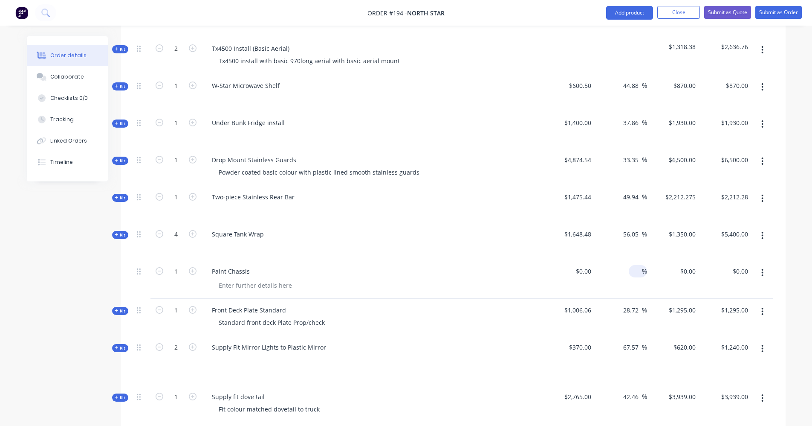
click at [640, 265] on input at bounding box center [637, 271] width 10 height 12
click at [595, 260] on div "%" at bounding box center [621, 279] width 52 height 39
click at [590, 265] on input "0" at bounding box center [585, 271] width 20 height 12
click at [452, 260] on div "Paint Chassis" at bounding box center [372, 279] width 341 height 39
click at [593, 265] on input "0" at bounding box center [585, 271] width 20 height 12
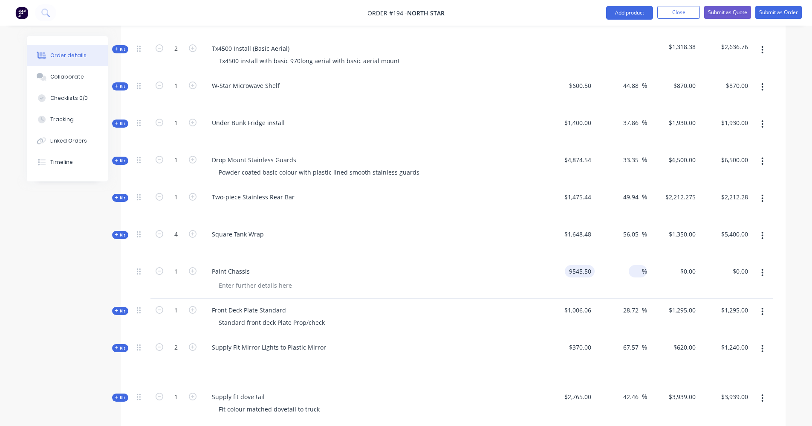
type input "$9,545.50"
click at [639, 265] on input at bounding box center [637, 271] width 10 height 12
type input "20"
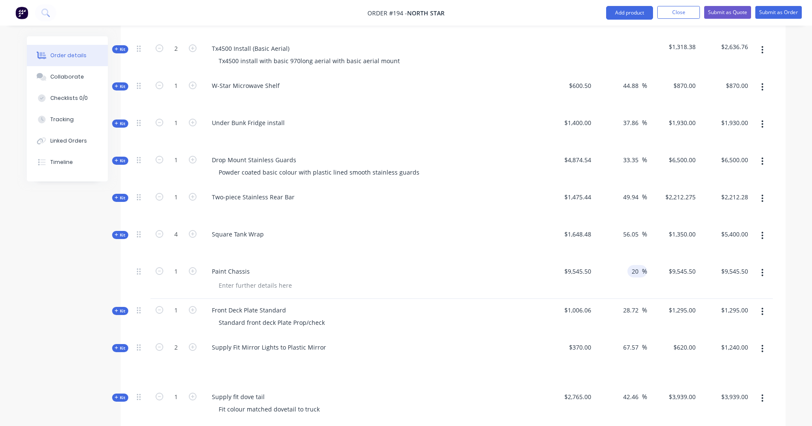
type input "$11,454.60"
click at [666, 271] on div "$11,454.60 $9,545.50" at bounding box center [673, 279] width 52 height 39
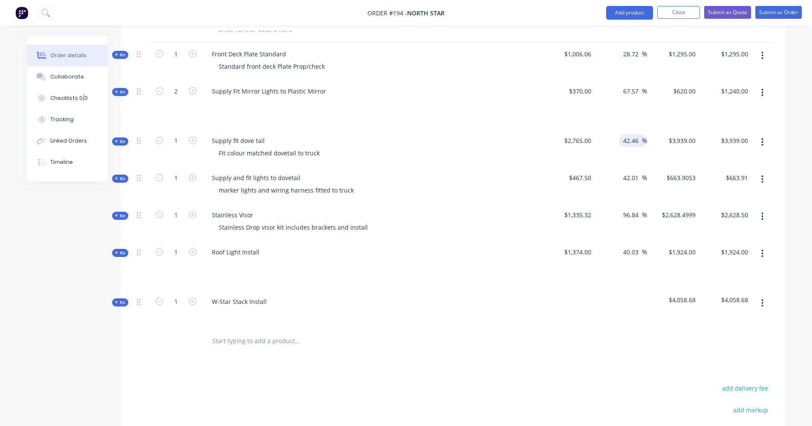
scroll to position [597, 0]
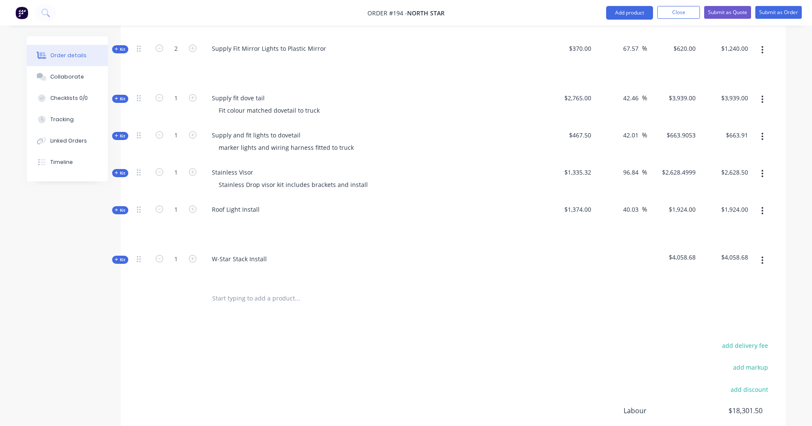
click at [261, 290] on input "text" at bounding box center [297, 298] width 171 height 17
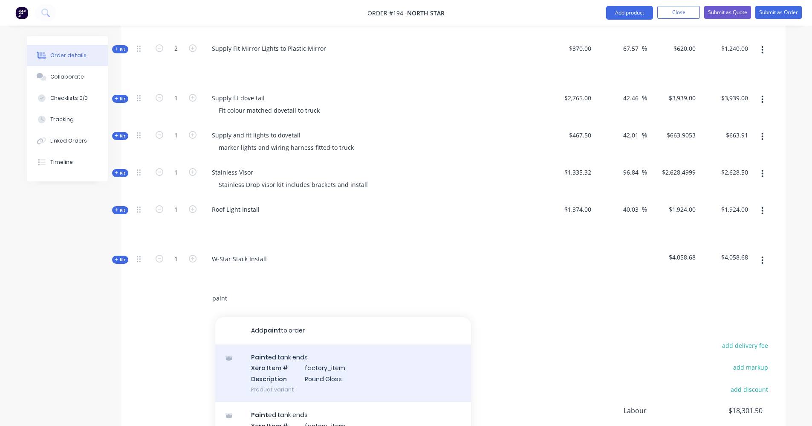
type input "paint"
click at [278, 344] on div "Paint ed tank ends Xero Item # factory_item Description Round Gloss Product var…" at bounding box center [343, 373] width 256 height 58
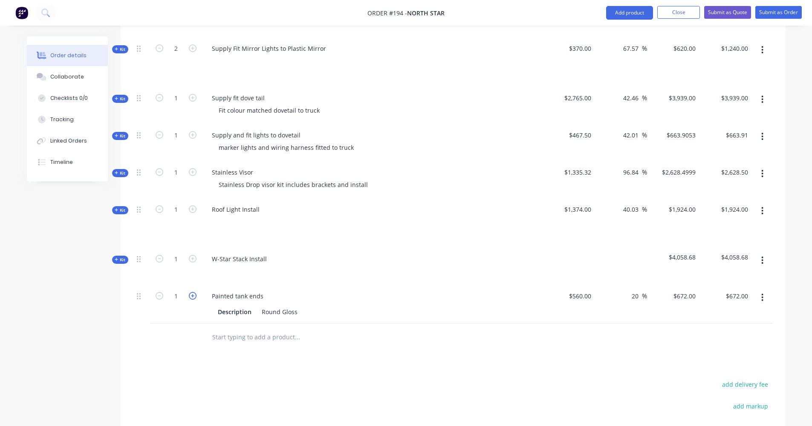
click at [194, 292] on icon "button" at bounding box center [193, 296] width 8 height 8
type input "2"
type input "$1,344.00"
click at [194, 292] on icon "button" at bounding box center [193, 296] width 8 height 8
type input "3"
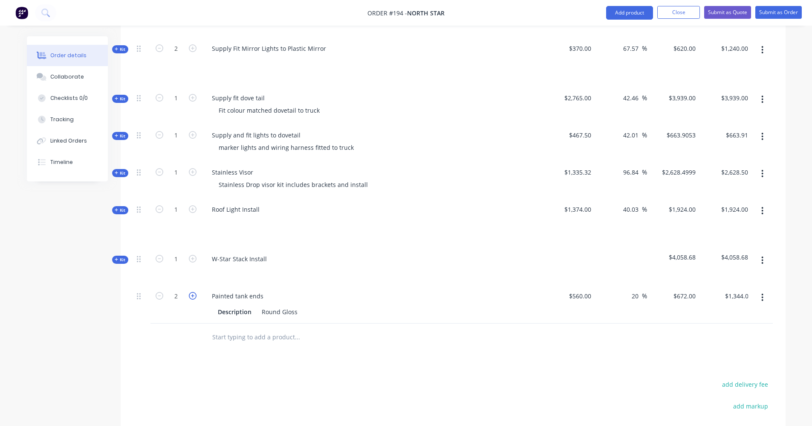
type input "$2,016.00"
click at [194, 292] on icon "button" at bounding box center [193, 296] width 8 height 8
click at [238, 328] on input "text" at bounding box center [297, 336] width 171 height 17
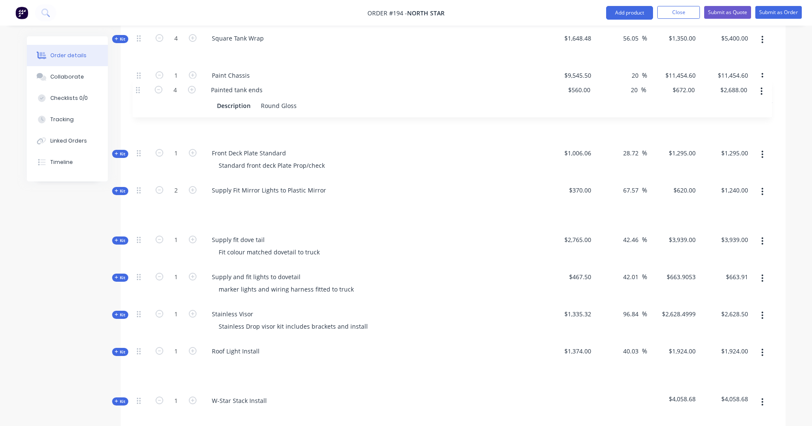
scroll to position [489, 0]
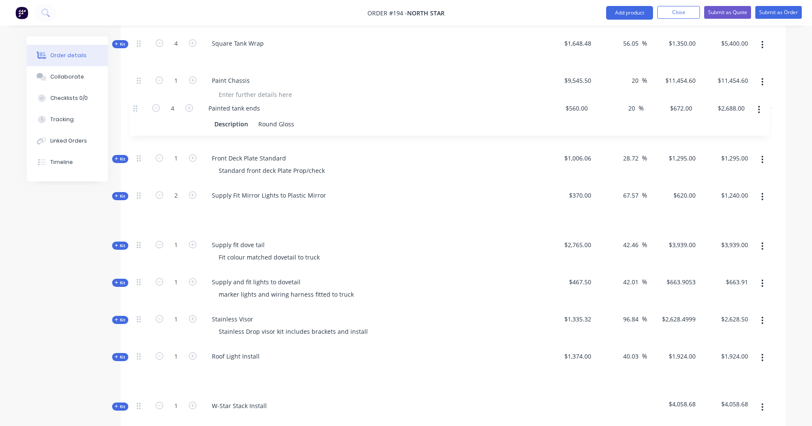
drag, startPoint x: 139, startPoint y: 370, endPoint x: 133, endPoint y: 106, distance: 264.4
click at [133, 106] on div "Kit 1 12v Custom Air Rear Mount Install $11,390.00 23.79 23.79 % $14,100.00 $14…" at bounding box center [453, 120] width 640 height 622
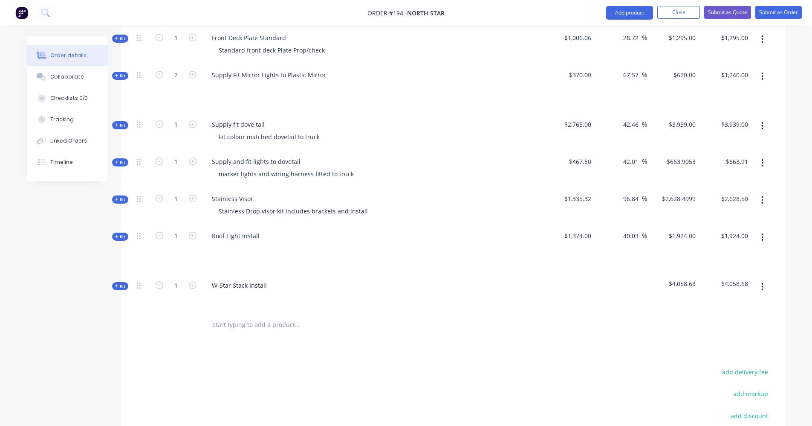
scroll to position [610, 0]
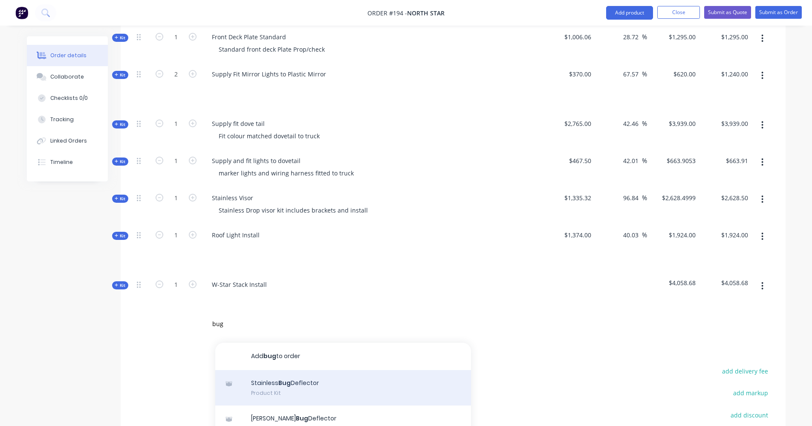
click at [285, 378] on div "Stainless Bug Deflector Product Kit" at bounding box center [343, 388] width 256 height 36
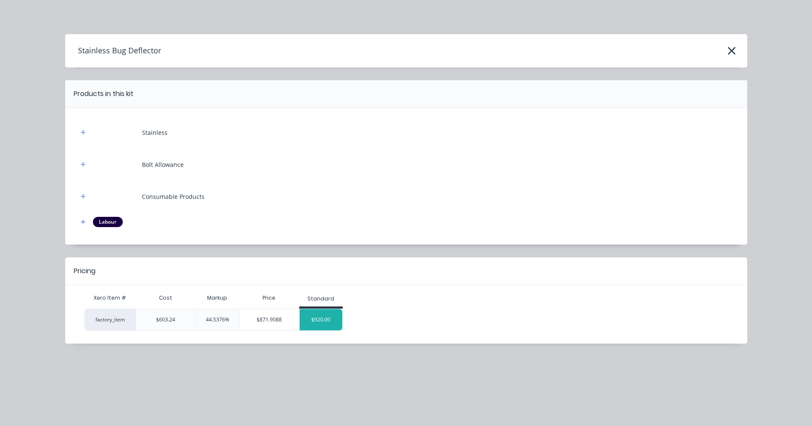
click at [319, 324] on div "$920.00" at bounding box center [321, 319] width 43 height 21
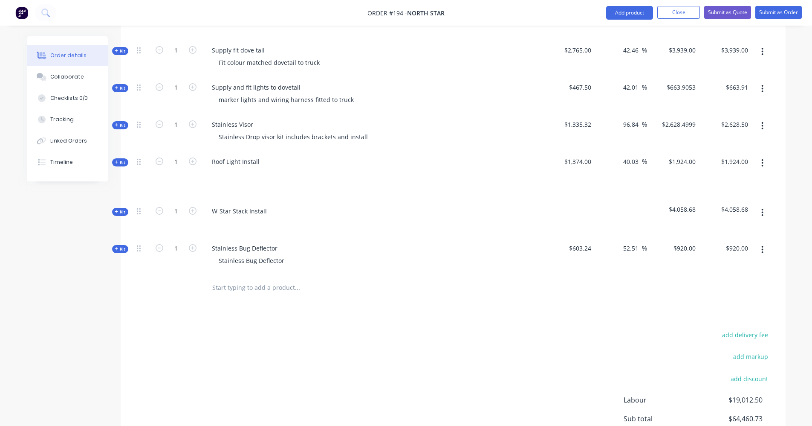
scroll to position [696, 0]
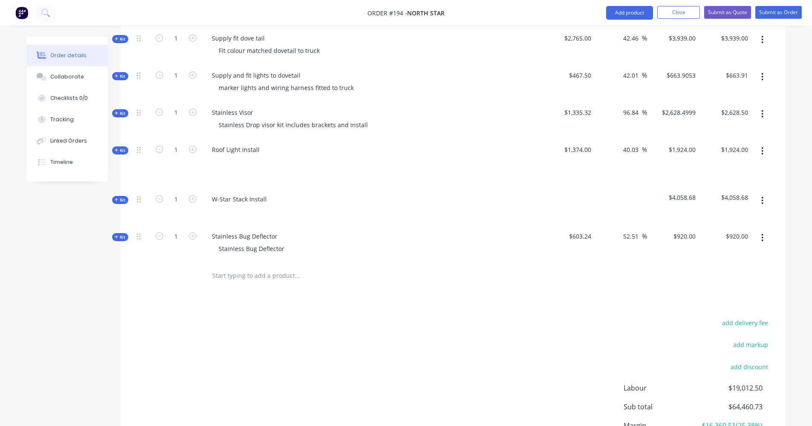
click at [272, 267] on input "text" at bounding box center [297, 275] width 171 height 17
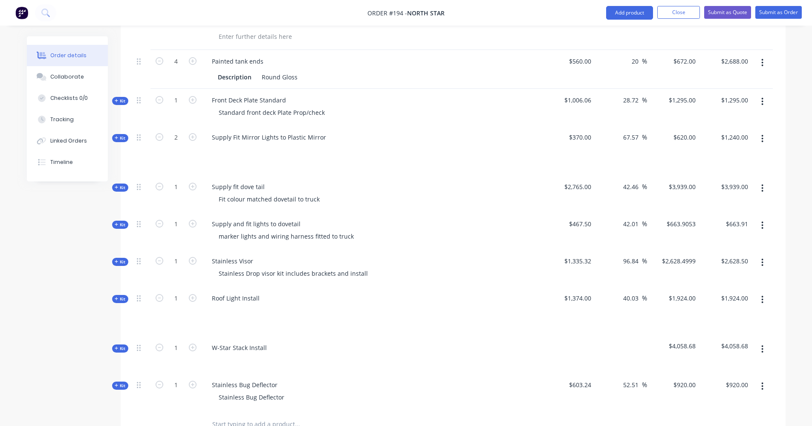
scroll to position [568, 0]
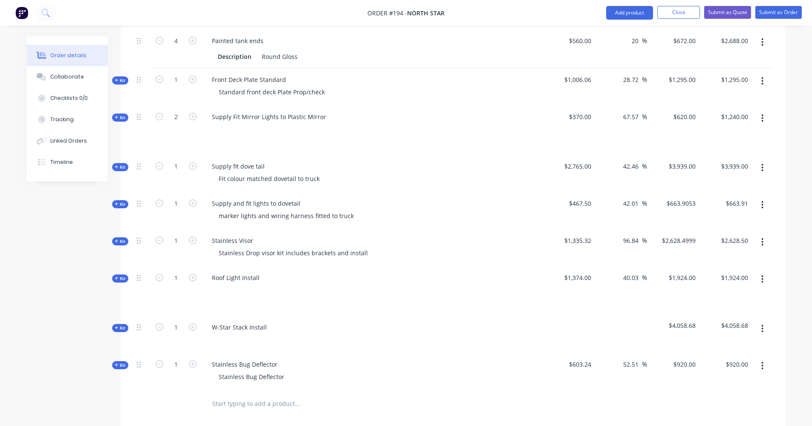
click at [118, 326] on icon at bounding box center [116, 327] width 3 height 3
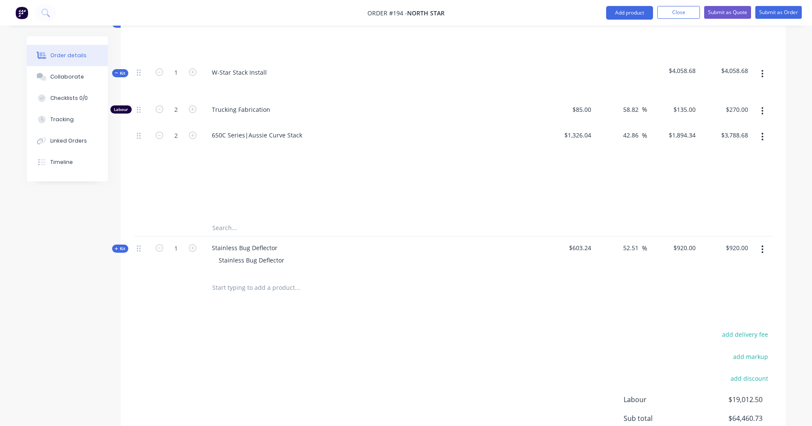
scroll to position [828, 0]
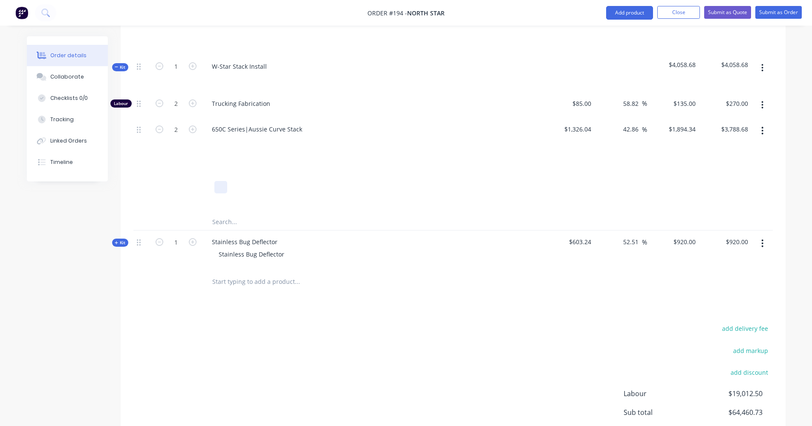
click at [213, 180] on div at bounding box center [372, 172] width 334 height 70
click at [114, 50] on div "Order details Collaborate Checklists 0/0 Tracking Linked Orders Timeline" at bounding box center [74, 108] width 94 height 145
click at [113, 51] on div "Order details Collaborate Checklists 0/0 Tracking Linked Orders Timeline" at bounding box center [74, 108] width 94 height 145
click at [116, 65] on icon at bounding box center [117, 67] width 4 height 4
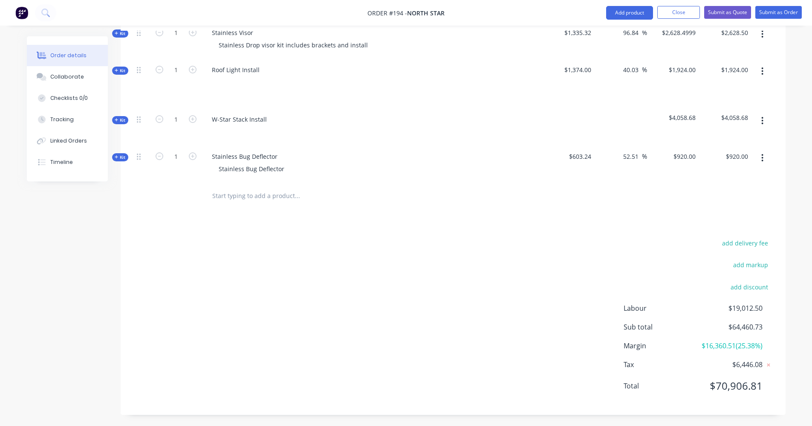
click at [243, 187] on input "text" at bounding box center [297, 195] width 171 height 17
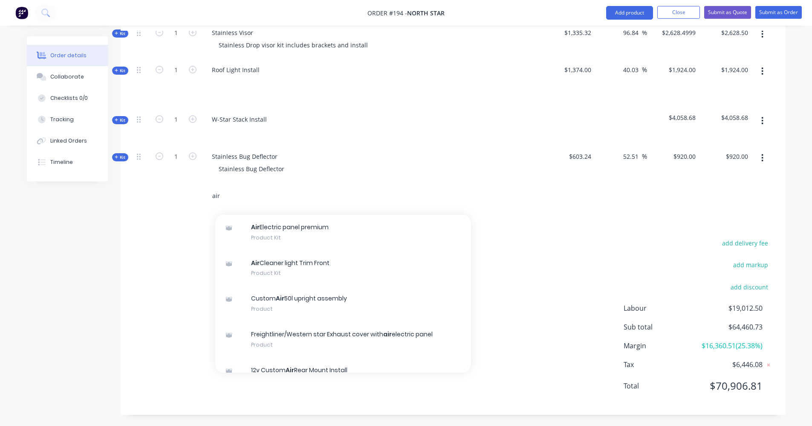
scroll to position [213, 0]
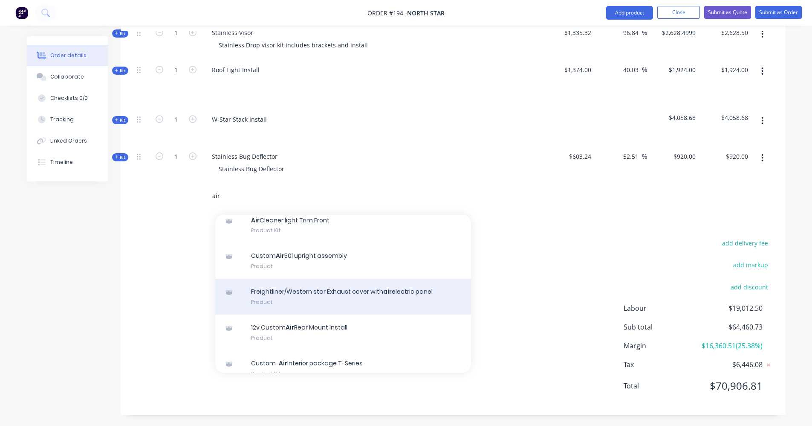
click at [300, 283] on div "Freightliner/Western star Exhaust cover with air electric panel Product" at bounding box center [343, 296] width 256 height 36
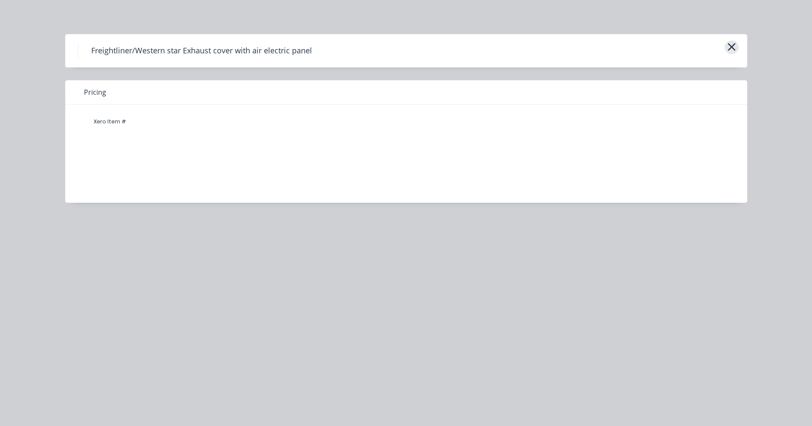
click at [734, 48] on icon "button" at bounding box center [731, 47] width 9 height 12
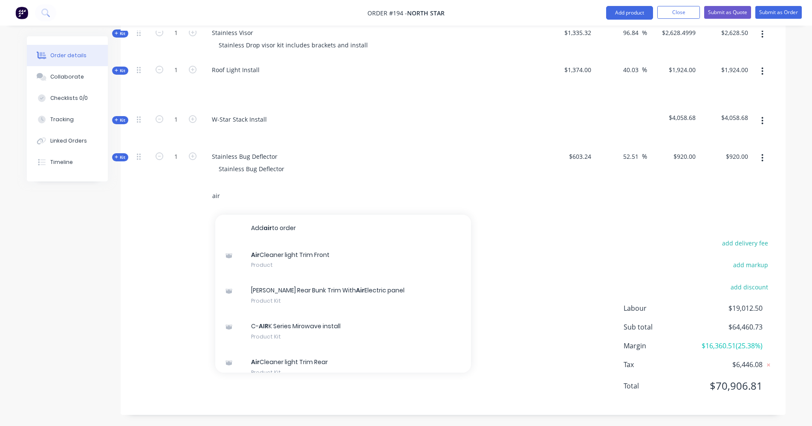
click at [218, 187] on input "air" at bounding box center [297, 195] width 171 height 17
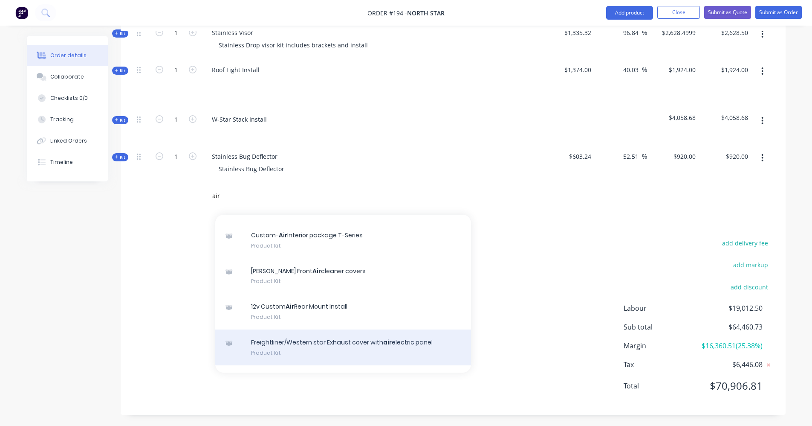
click at [313, 339] on div "Freightliner/Western star Exhaust cover with air electric panel Product Kit" at bounding box center [343, 347] width 256 height 36
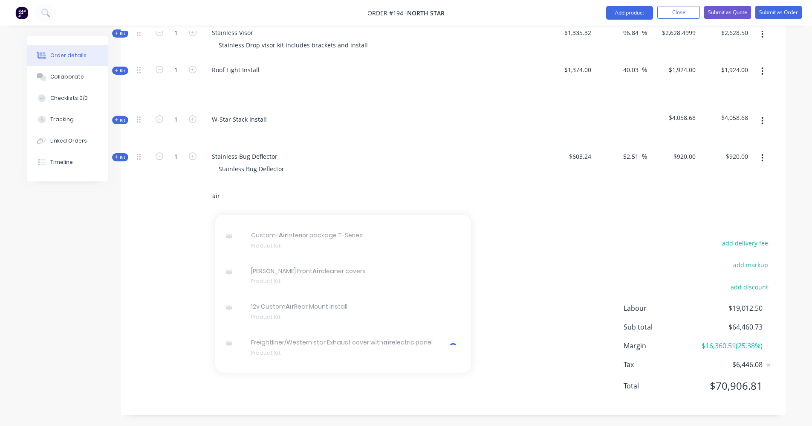
click at [493, 187] on div "air Add air to order Air Cleaner light Trim Front Product [PERSON_NAME] Rear Bu…" at bounding box center [355, 195] width 300 height 17
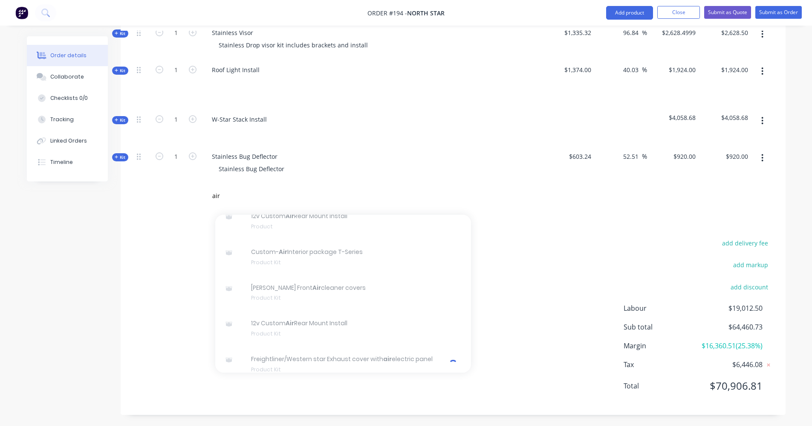
scroll to position [324, 0]
click at [517, 194] on div "air Add air to order Air Cleaner light Trim Front Product [PERSON_NAME] Rear Bu…" at bounding box center [453, 196] width 640 height 28
click at [517, 194] on div "air" at bounding box center [453, 196] width 640 height 28
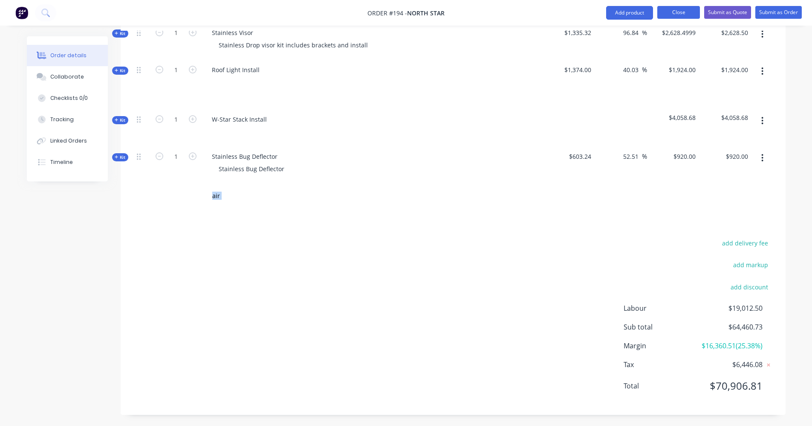
click at [683, 15] on button "Close" at bounding box center [679, 12] width 43 height 13
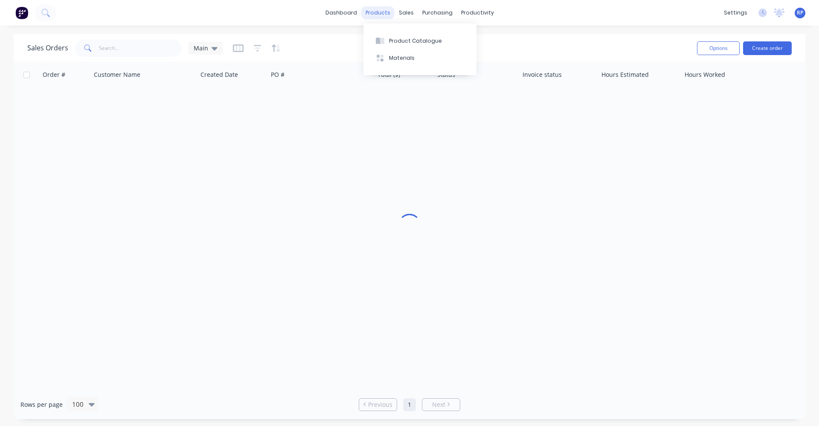
click at [383, 16] on div "products" at bounding box center [377, 12] width 33 height 13
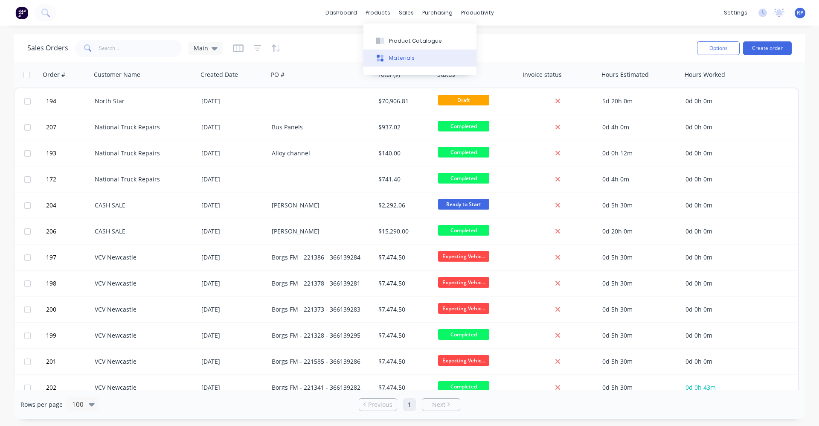
click at [397, 49] on button "Materials" at bounding box center [419, 57] width 113 height 17
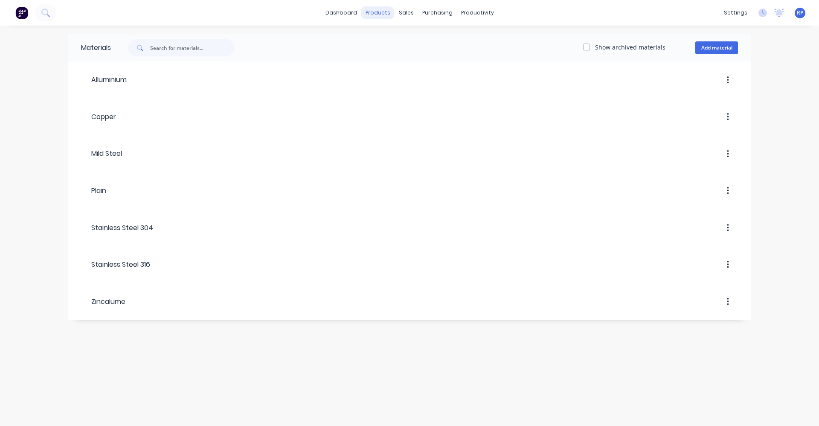
click at [387, 14] on div "products" at bounding box center [377, 12] width 33 height 13
click at [400, 46] on button "Product Catalogue" at bounding box center [419, 40] width 113 height 17
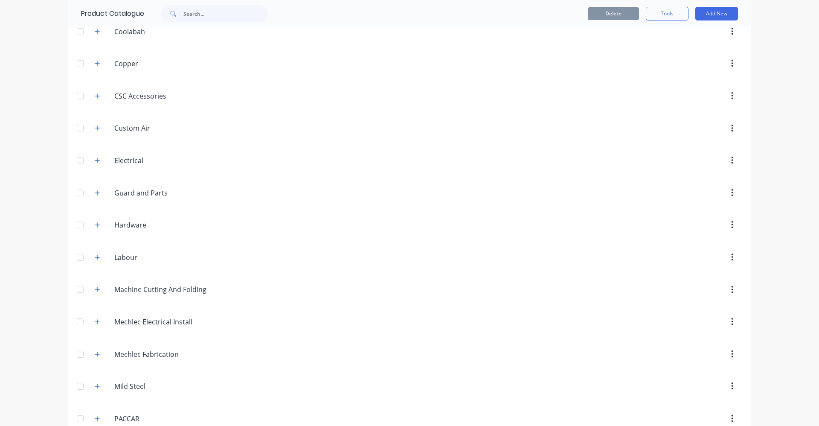
scroll to position [341, 0]
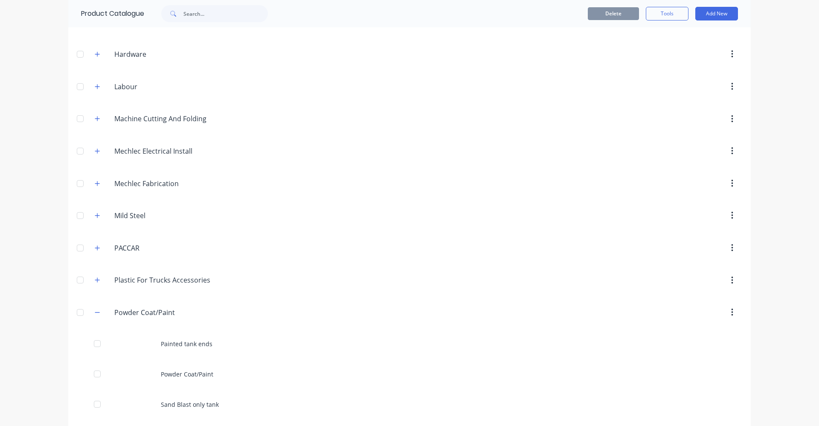
click at [100, 153] on div "Mechlec.Electrical.Install Mechlec Electrical Install" at bounding box center [155, 150] width 134 height 15
click at [97, 151] on icon "button" at bounding box center [97, 151] width 5 height 6
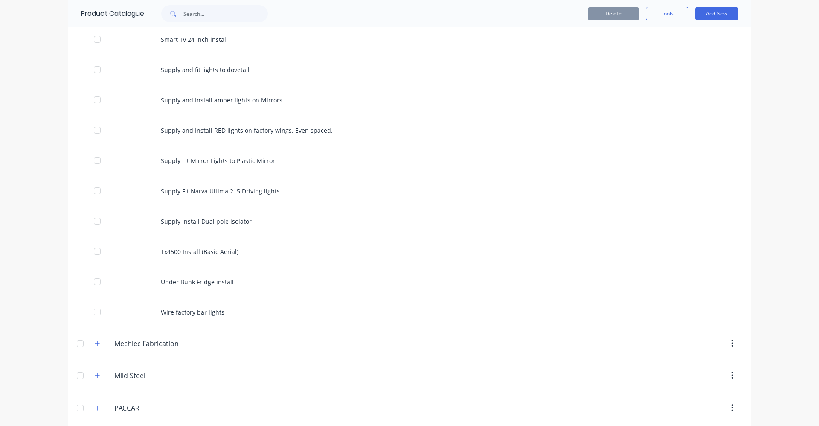
scroll to position [1194, 0]
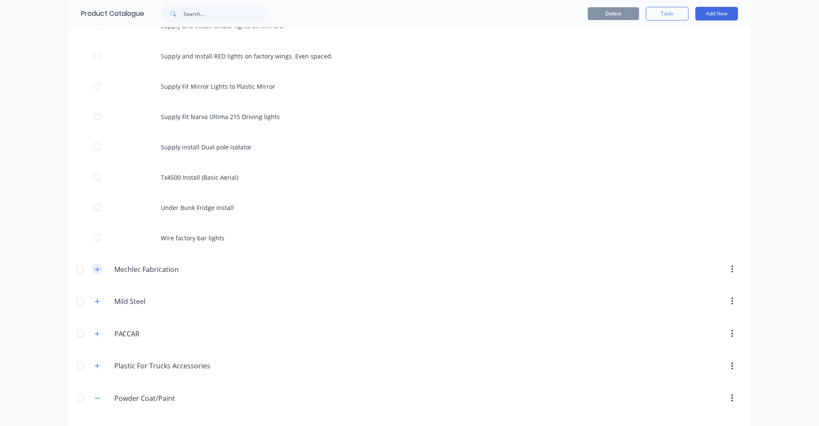
click at [95, 268] on icon "button" at bounding box center [97, 269] width 5 height 6
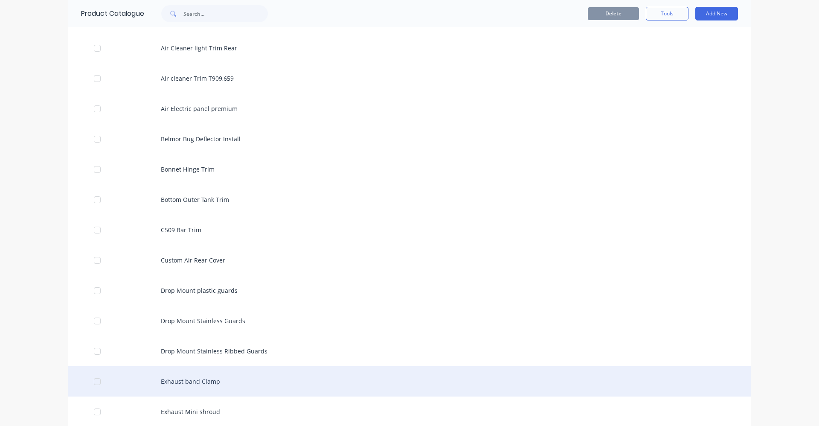
scroll to position [1663, 0]
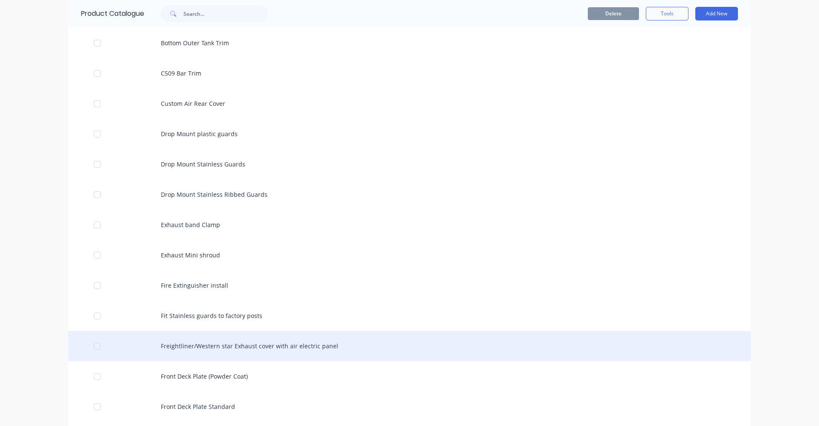
click at [232, 346] on div "Freightliner/Western star Exhaust cover with air electric panel" at bounding box center [409, 345] width 682 height 30
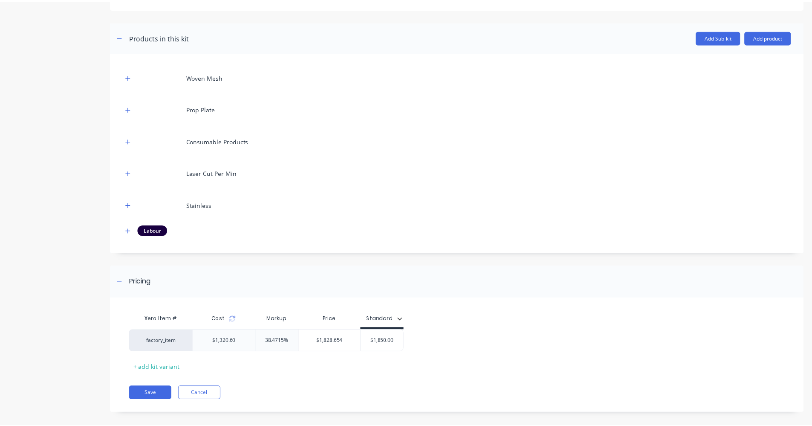
scroll to position [155, 0]
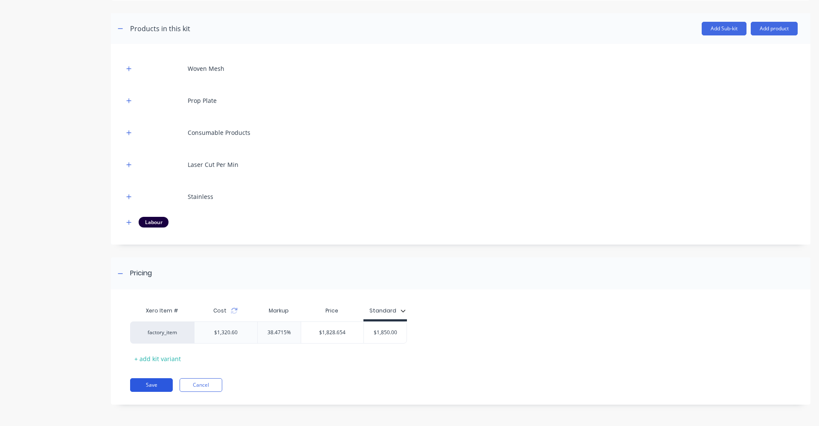
click at [156, 386] on button "Save" at bounding box center [151, 385] width 43 height 14
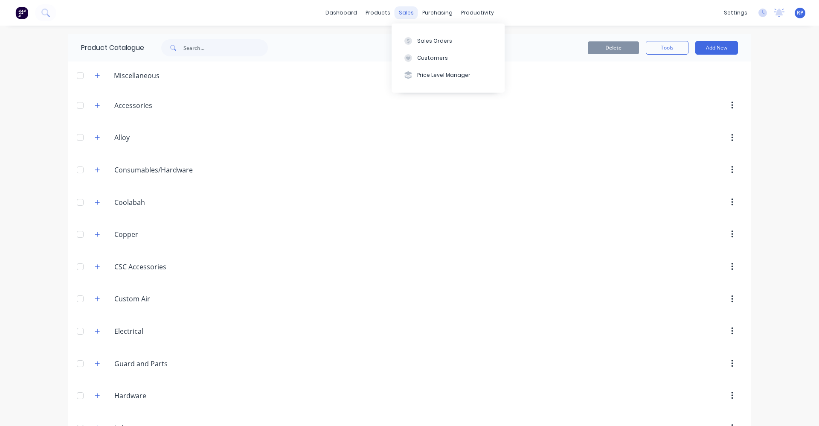
click at [404, 14] on div "sales" at bounding box center [405, 12] width 23 height 13
drag, startPoint x: 420, startPoint y: 32, endPoint x: 425, endPoint y: 40, distance: 9.9
click at [420, 32] on div "Sales Orders Customers Price Level Manager" at bounding box center [447, 57] width 113 height 69
click at [425, 40] on div "Sales Orders" at bounding box center [434, 41] width 35 height 8
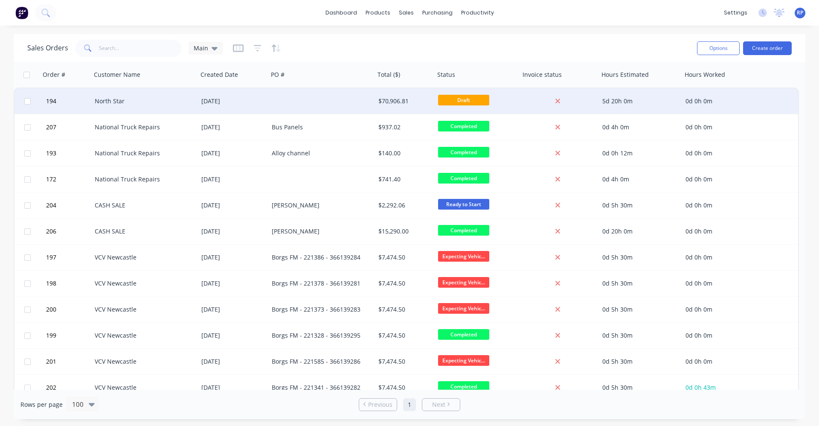
click at [270, 99] on div at bounding box center [321, 101] width 107 height 26
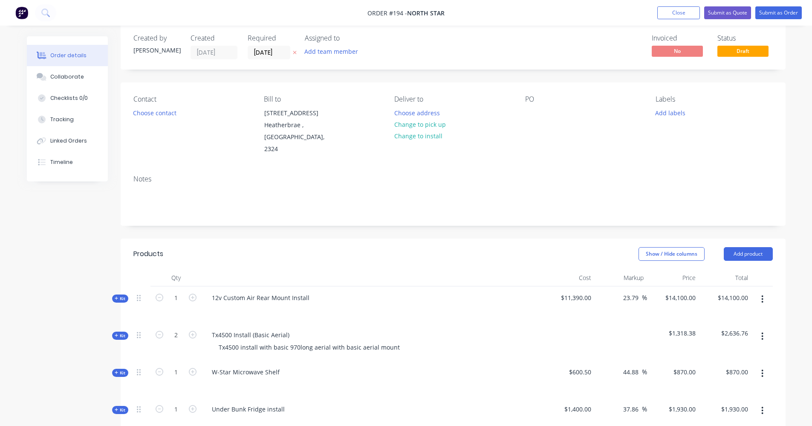
scroll to position [8, 0]
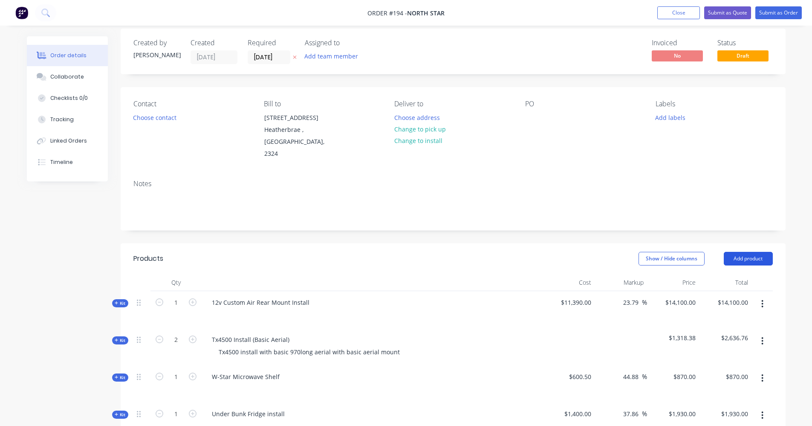
click at [760, 252] on button "Add product" at bounding box center [748, 259] width 49 height 14
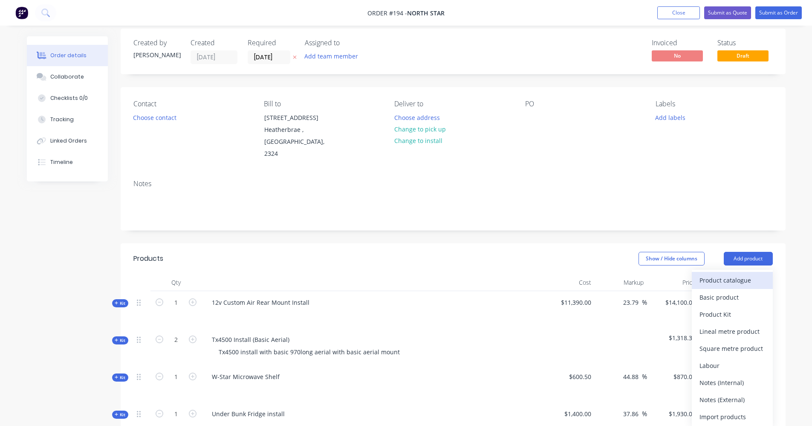
click at [724, 274] on div "Product catalogue" at bounding box center [733, 280] width 66 height 12
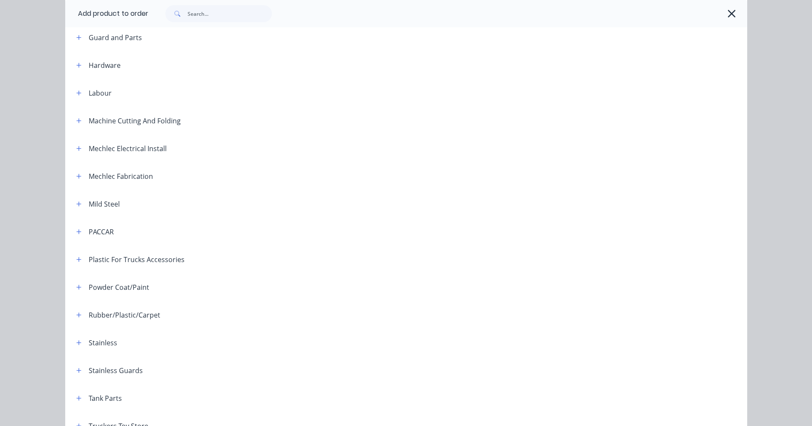
scroll to position [343, 0]
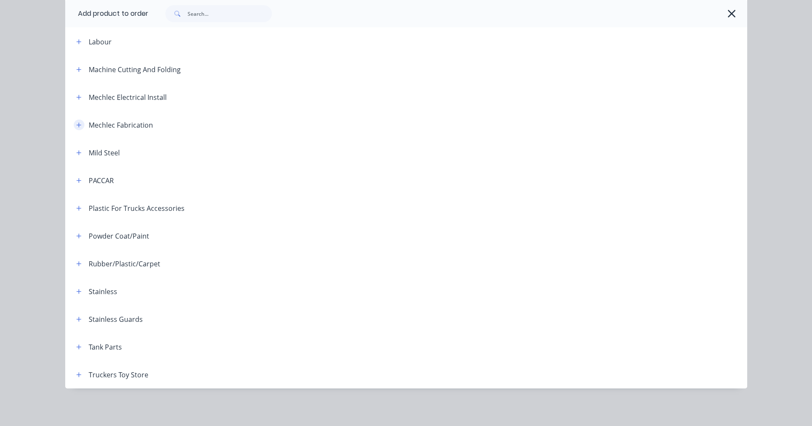
click at [78, 127] on icon "button" at bounding box center [78, 125] width 5 height 6
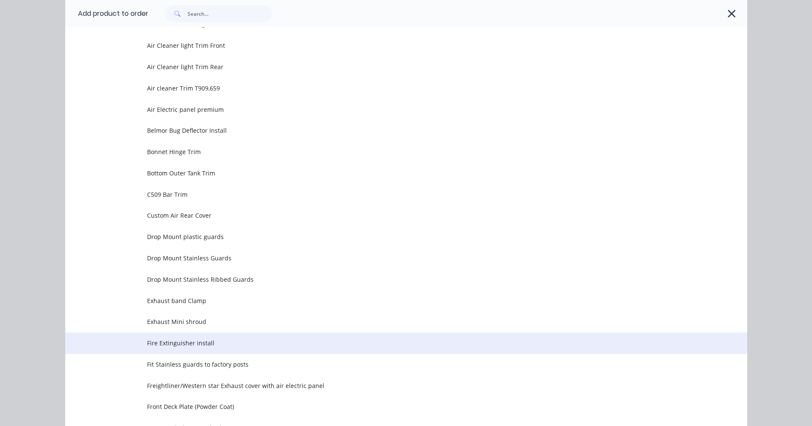
scroll to position [471, 0]
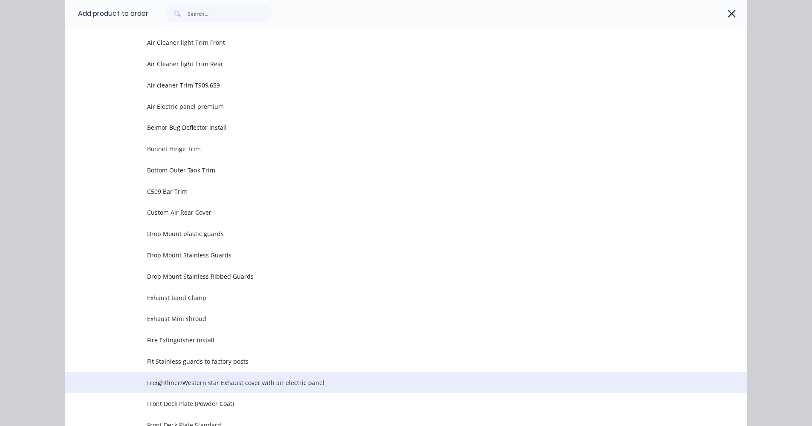
click at [172, 384] on span "Freightliner/Western star Exhaust cover with air electric panel" at bounding box center [387, 382] width 480 height 9
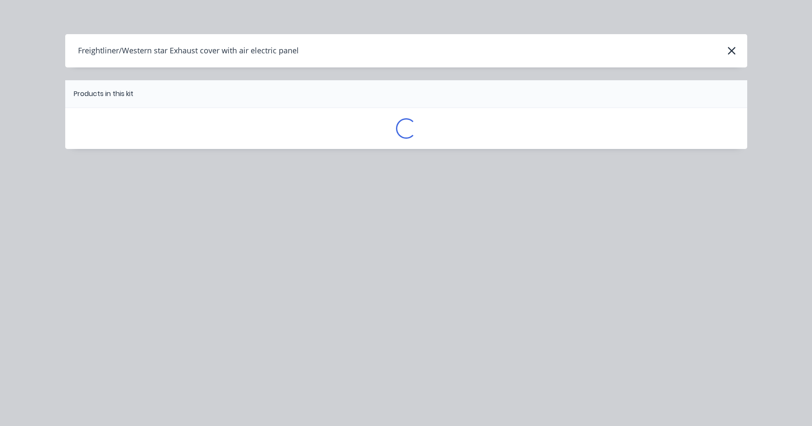
scroll to position [0, 0]
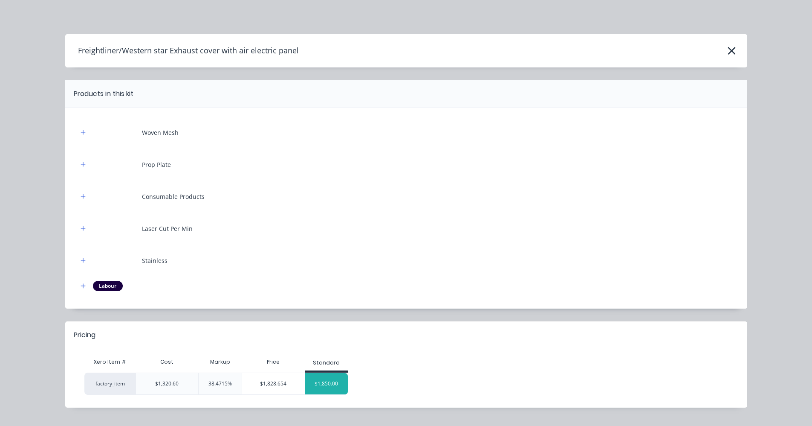
click at [326, 386] on div "$1,850.00" at bounding box center [326, 383] width 43 height 21
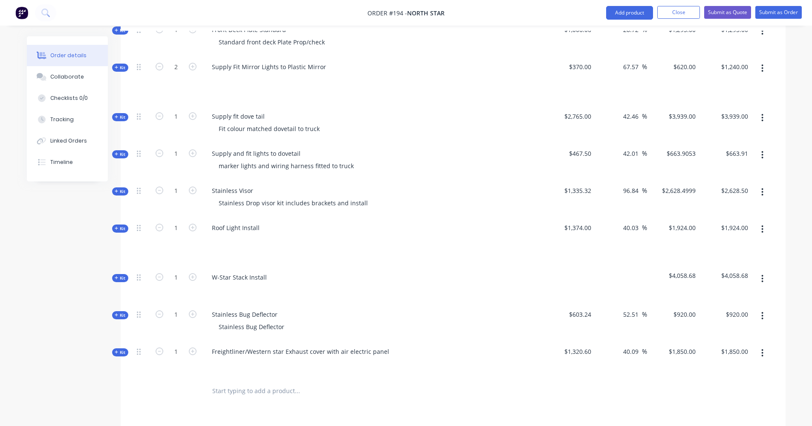
scroll to position [775, 0]
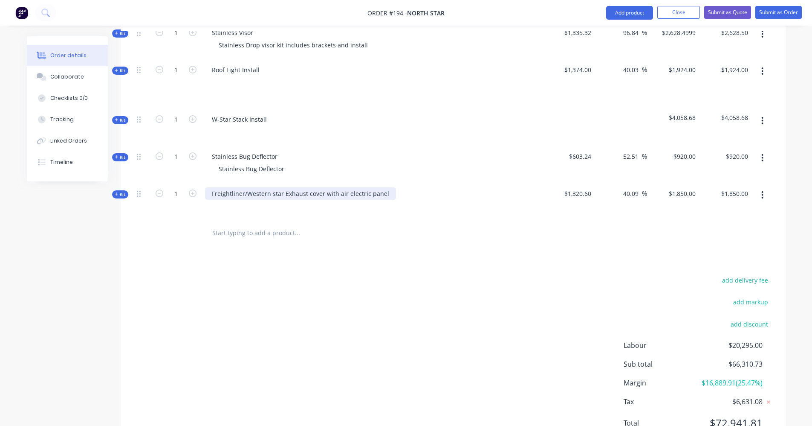
click at [246, 187] on div "Freightliner/Western star Exhaust cover with air electric panel" at bounding box center [300, 193] width 191 height 12
click at [261, 224] on input "text" at bounding box center [297, 232] width 171 height 17
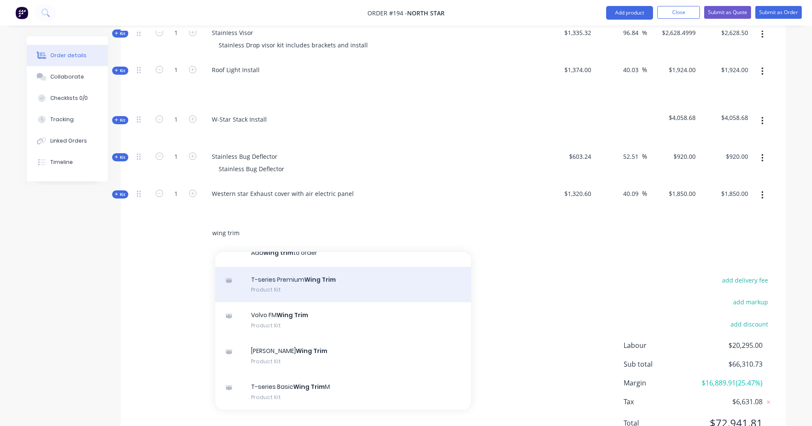
scroll to position [0, 0]
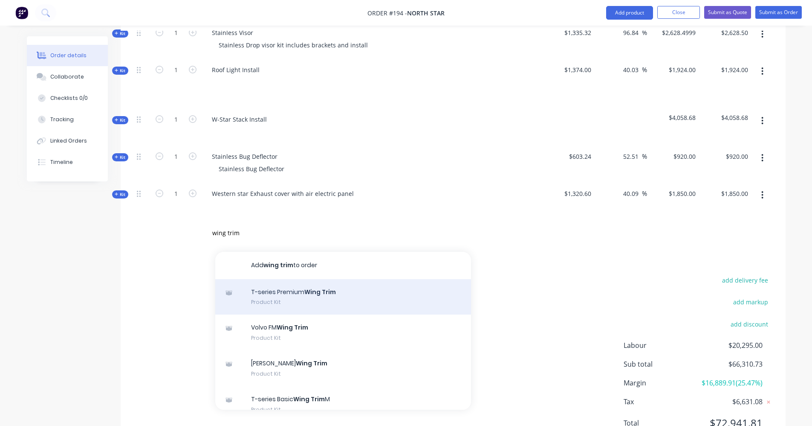
click at [308, 279] on div "T-series Premium Wing Trim Product Kit" at bounding box center [343, 297] width 256 height 36
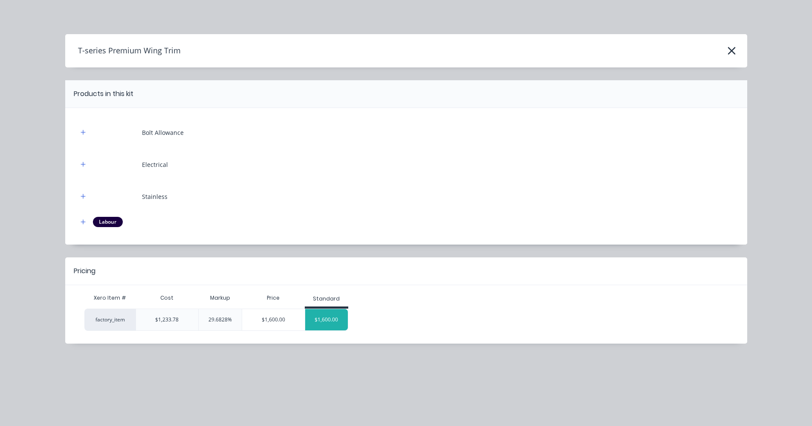
click at [331, 321] on div "$1,600.00" at bounding box center [326, 319] width 43 height 21
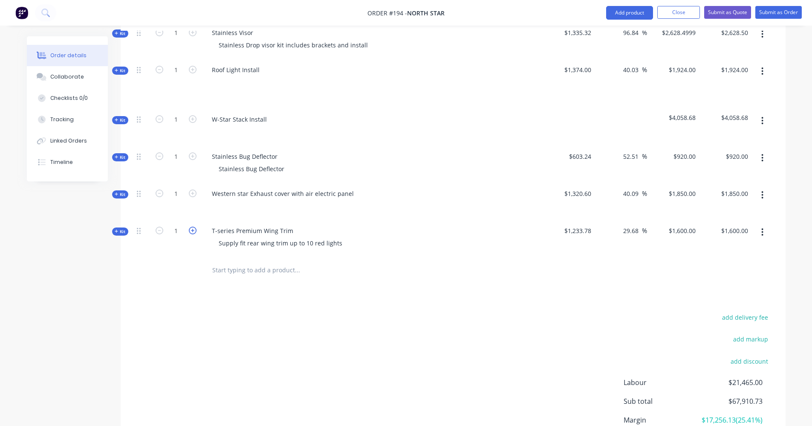
click at [194, 226] on icon "button" at bounding box center [193, 230] width 8 height 8
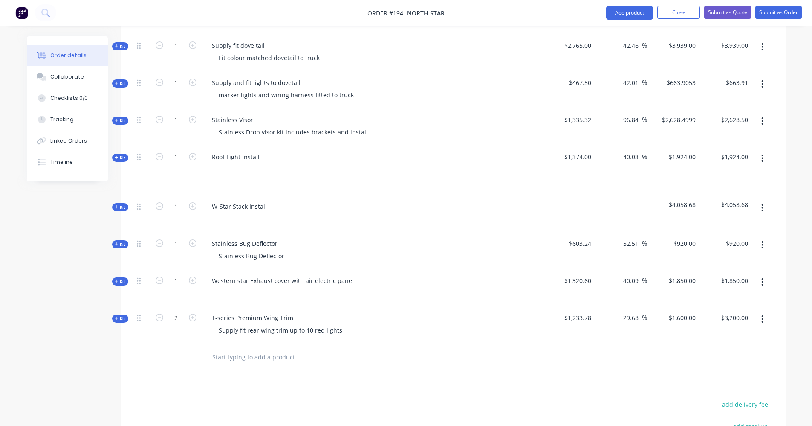
scroll to position [733, 0]
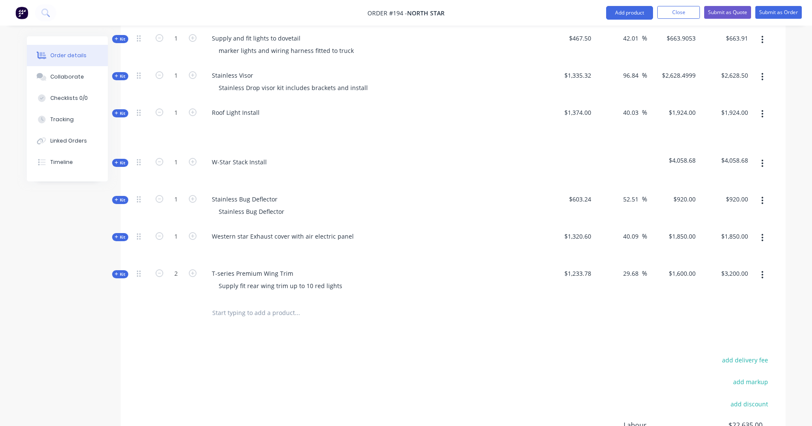
click at [282, 304] on input "text" at bounding box center [297, 312] width 171 height 17
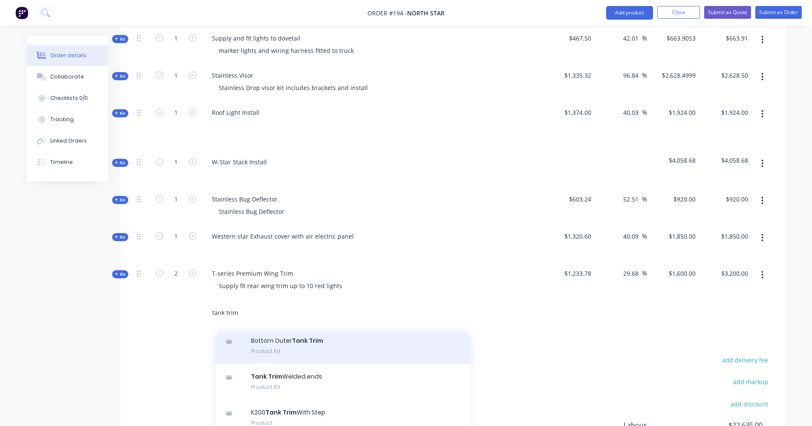
scroll to position [85, 0]
